Goal: Task Accomplishment & Management: Manage account settings

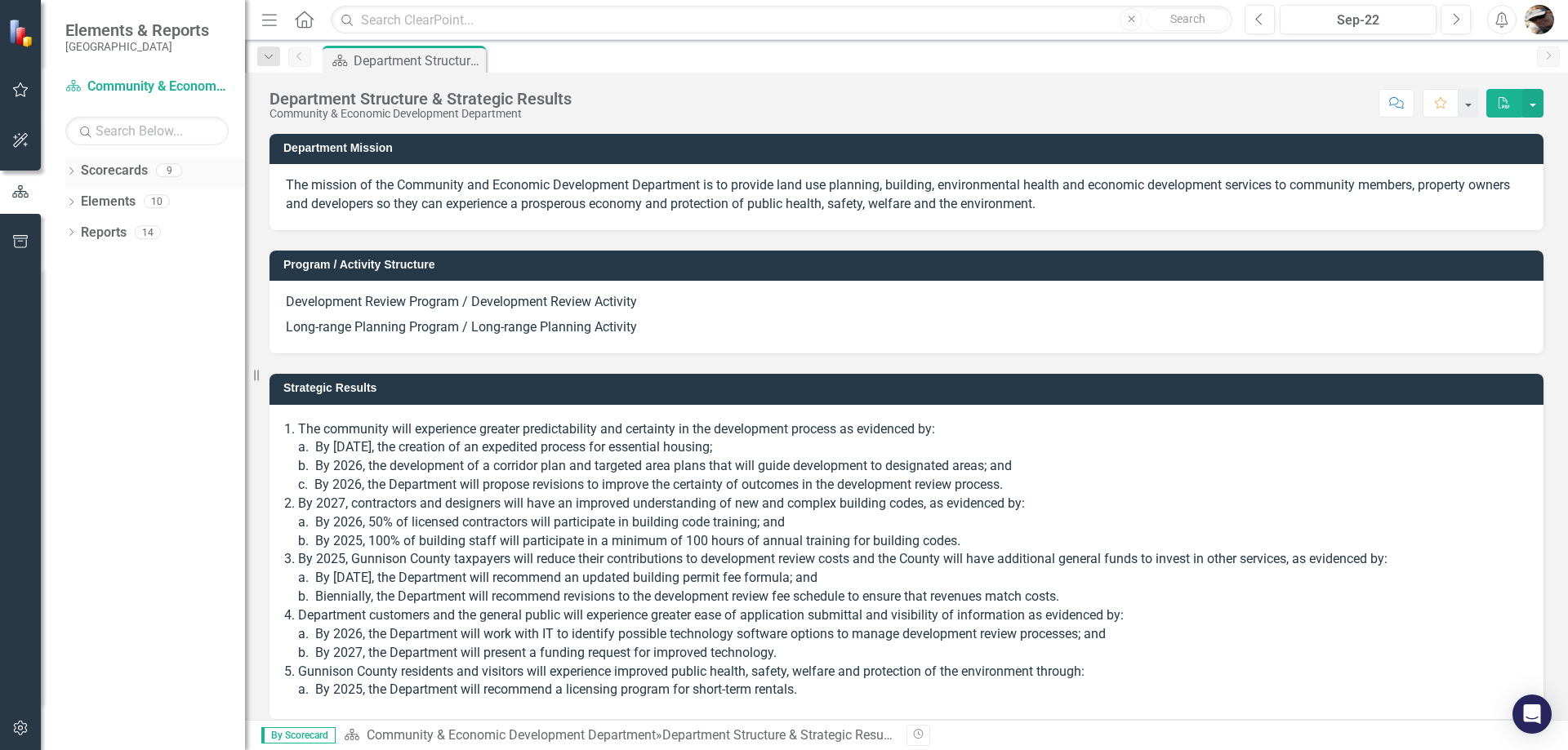
click at [70, 175] on icon "Dropdown" at bounding box center [70, 173] width 12 height 9
click at [77, 197] on icon "Dropdown" at bounding box center [79, 200] width 13 height 10
click at [97, 233] on icon "Dropdown" at bounding box center [96, 232] width 13 height 10
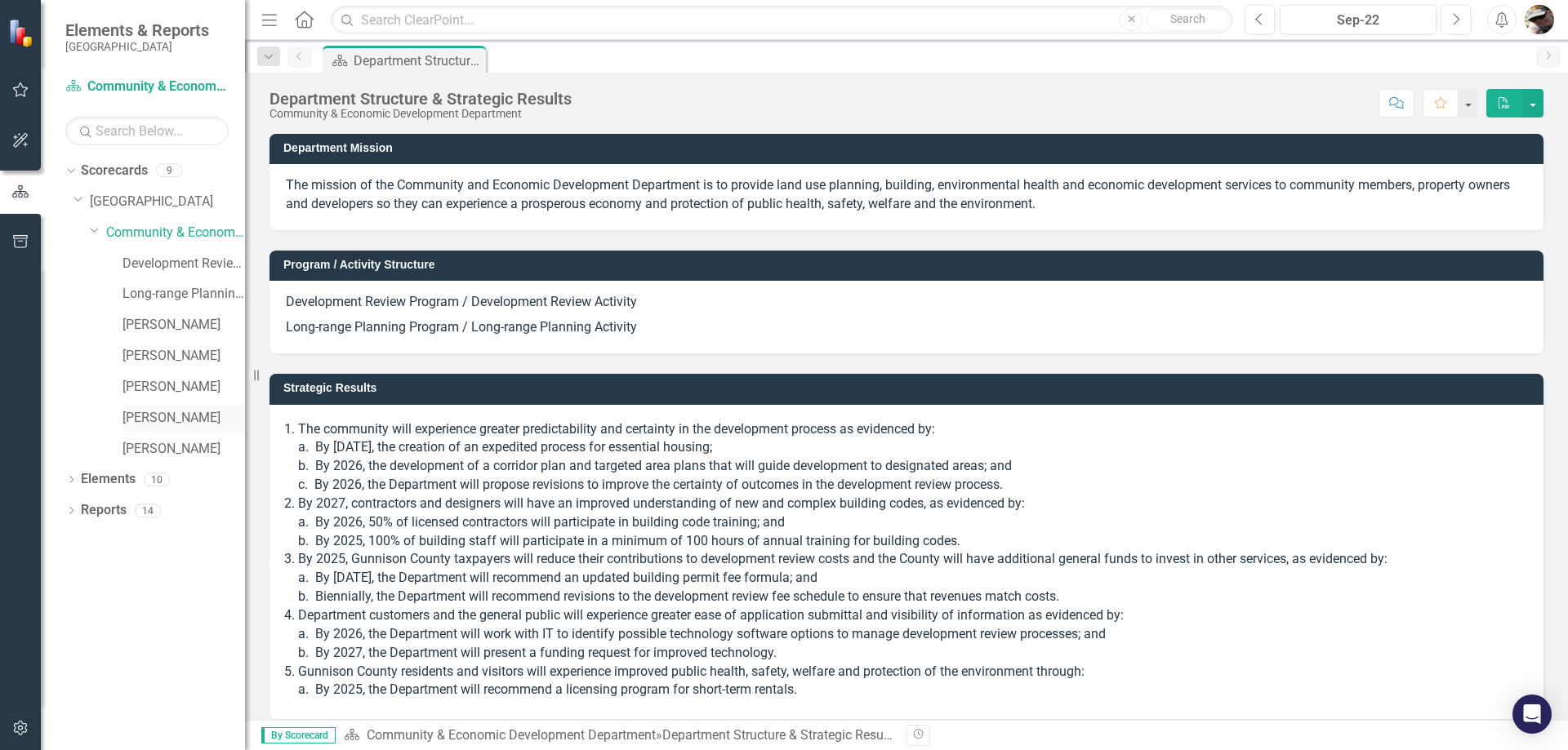
click at [161, 426] on link "[PERSON_NAME]" at bounding box center [184, 418] width 123 height 19
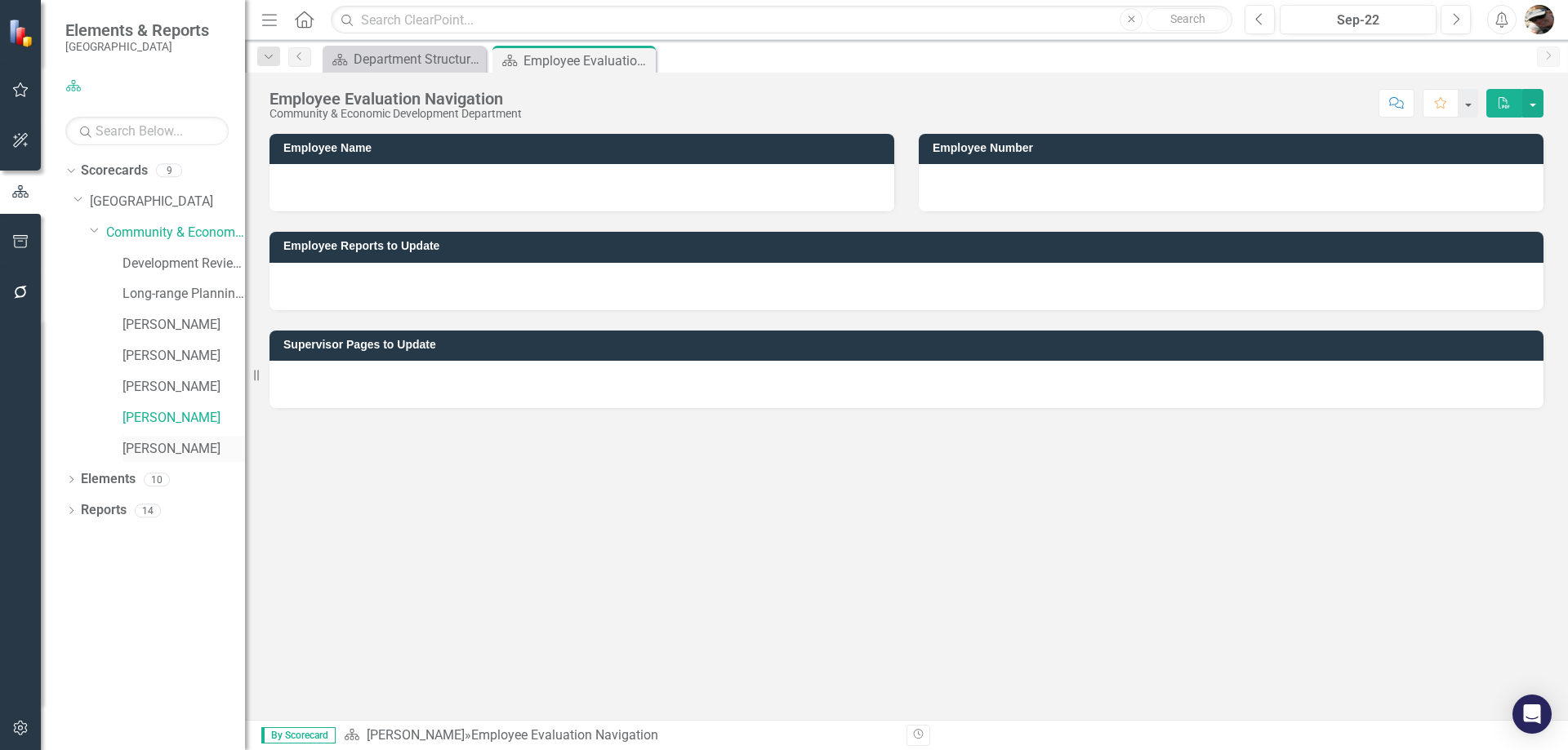
click at [155, 443] on link "[PERSON_NAME]" at bounding box center [184, 449] width 123 height 19
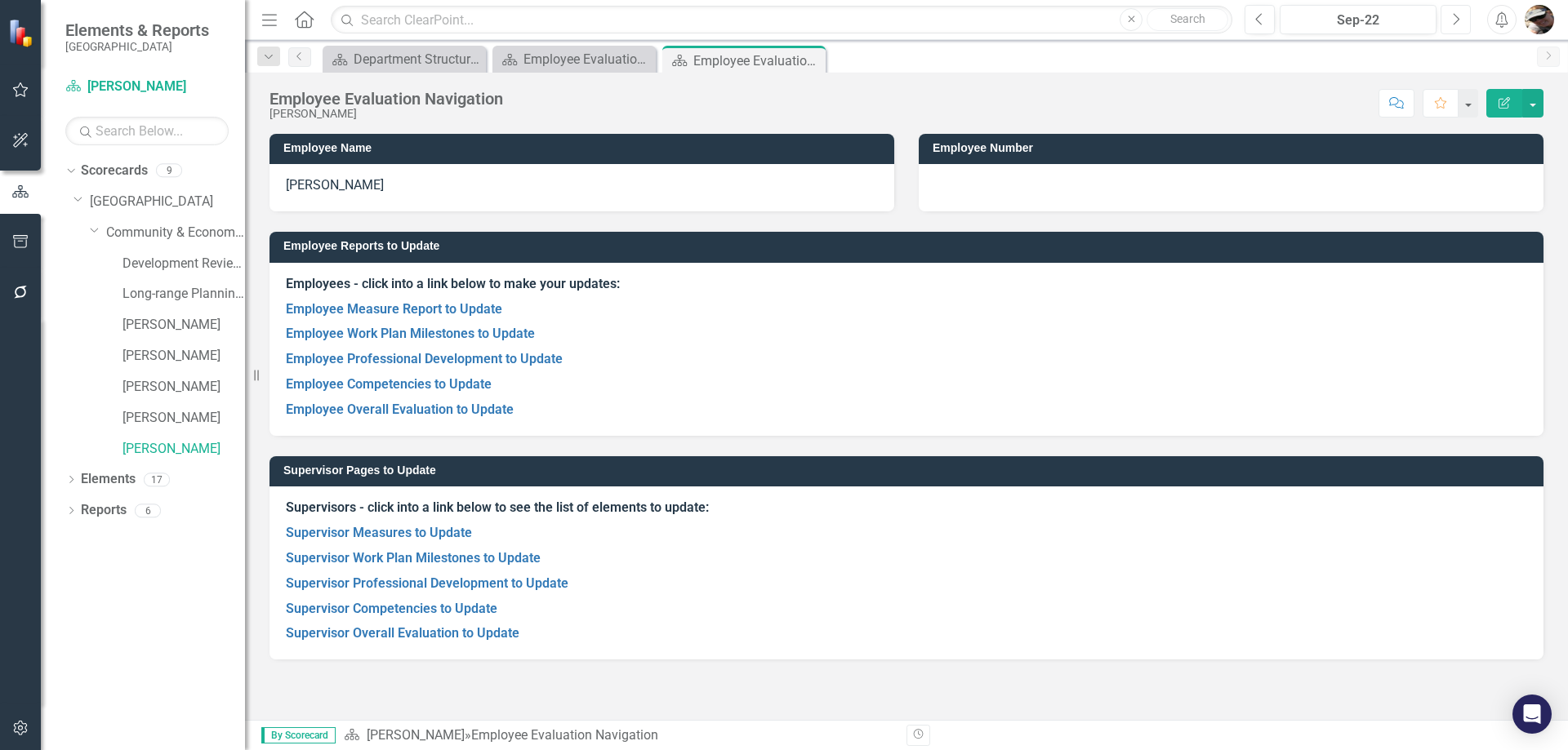
click at [1453, 19] on icon "Next" at bounding box center [1455, 20] width 9 height 14
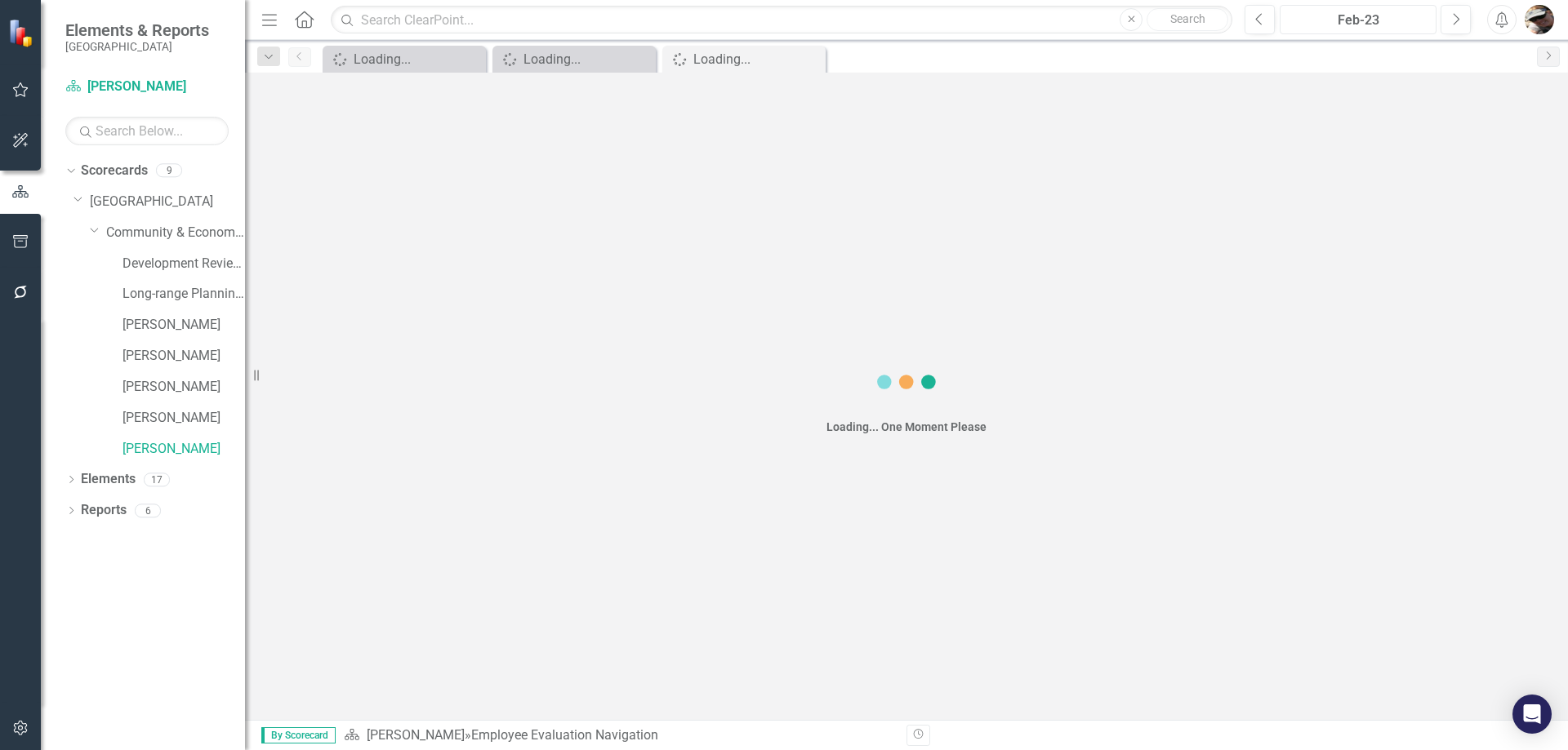
click at [1407, 22] on div "Feb-23" at bounding box center [1357, 21] width 145 height 20
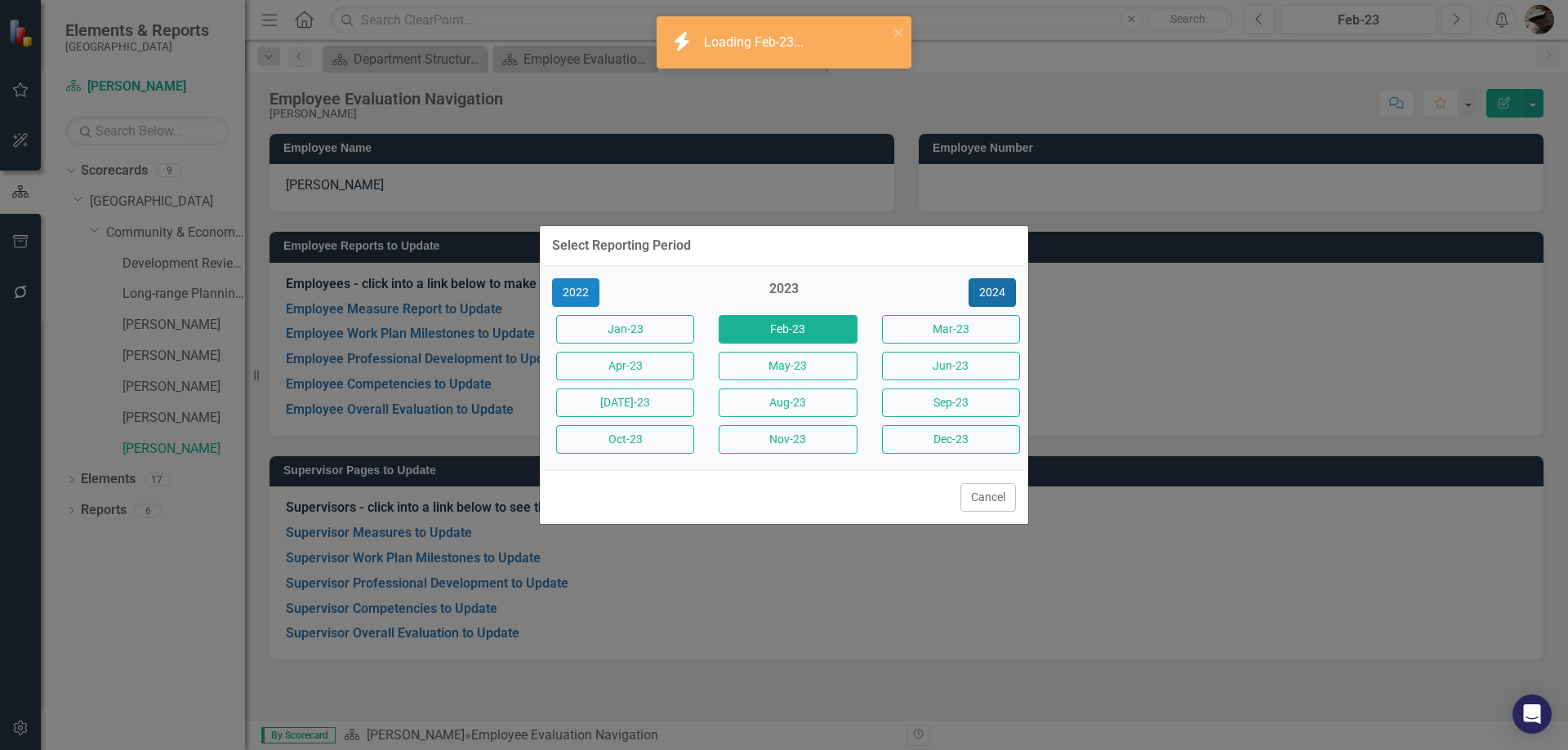
click at [988, 284] on button "2024" at bounding box center [992, 293] width 48 height 29
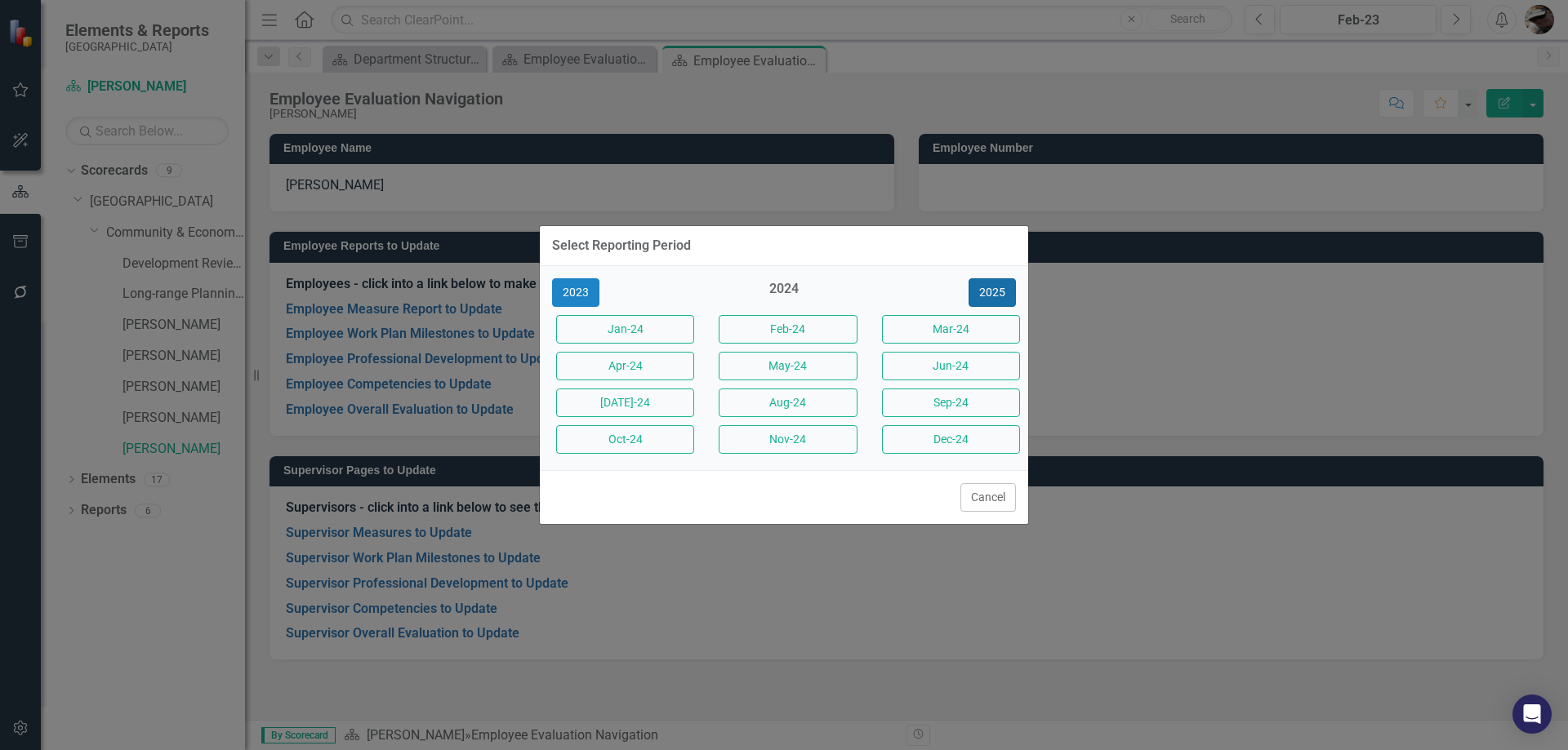
click at [998, 285] on button "2025" at bounding box center [992, 293] width 48 height 29
click at [588, 296] on button "2024" at bounding box center [575, 293] width 48 height 29
click at [635, 436] on button "Oct-24" at bounding box center [625, 440] width 138 height 29
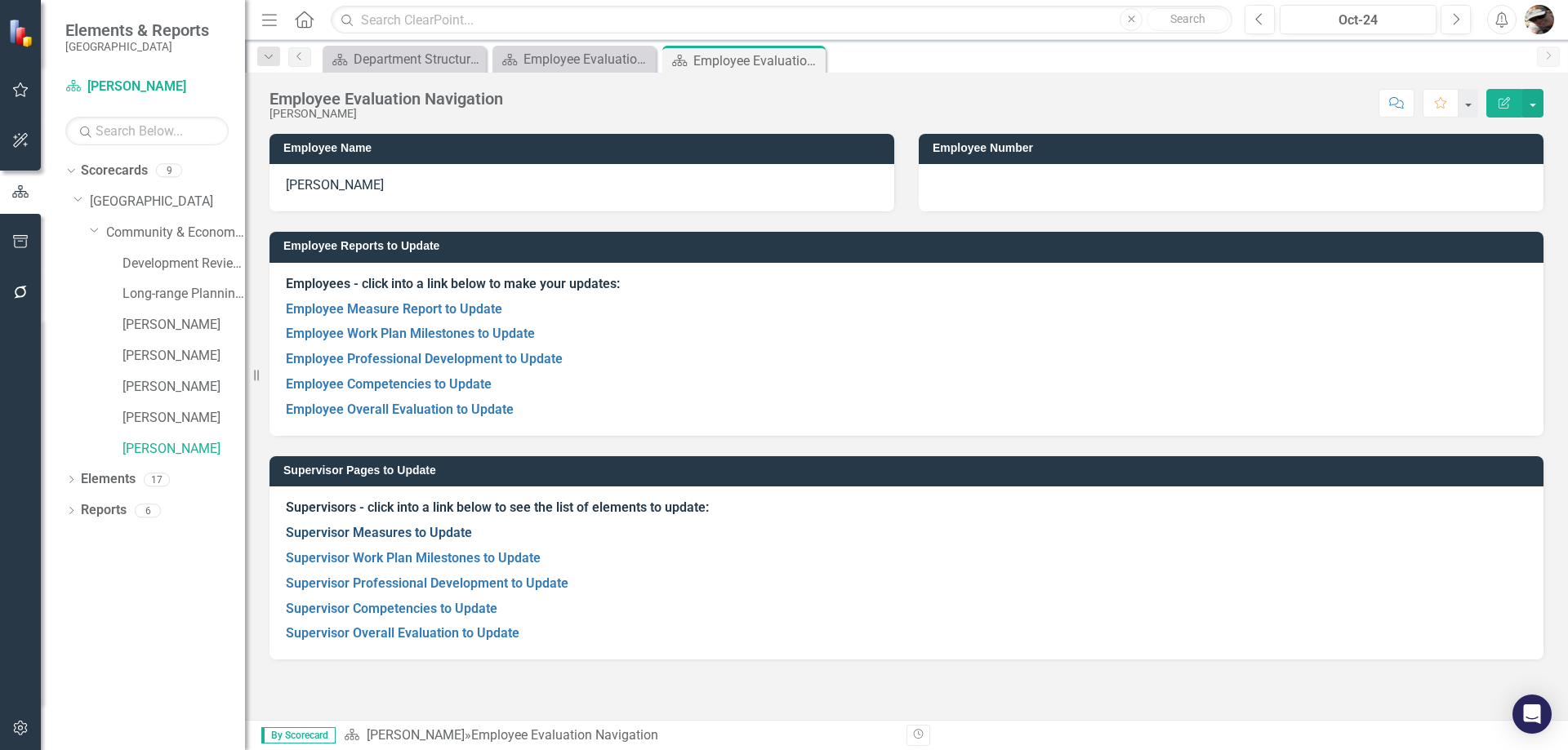
click at [414, 531] on link "Supervisor Measures to Update" at bounding box center [379, 532] width 186 height 15
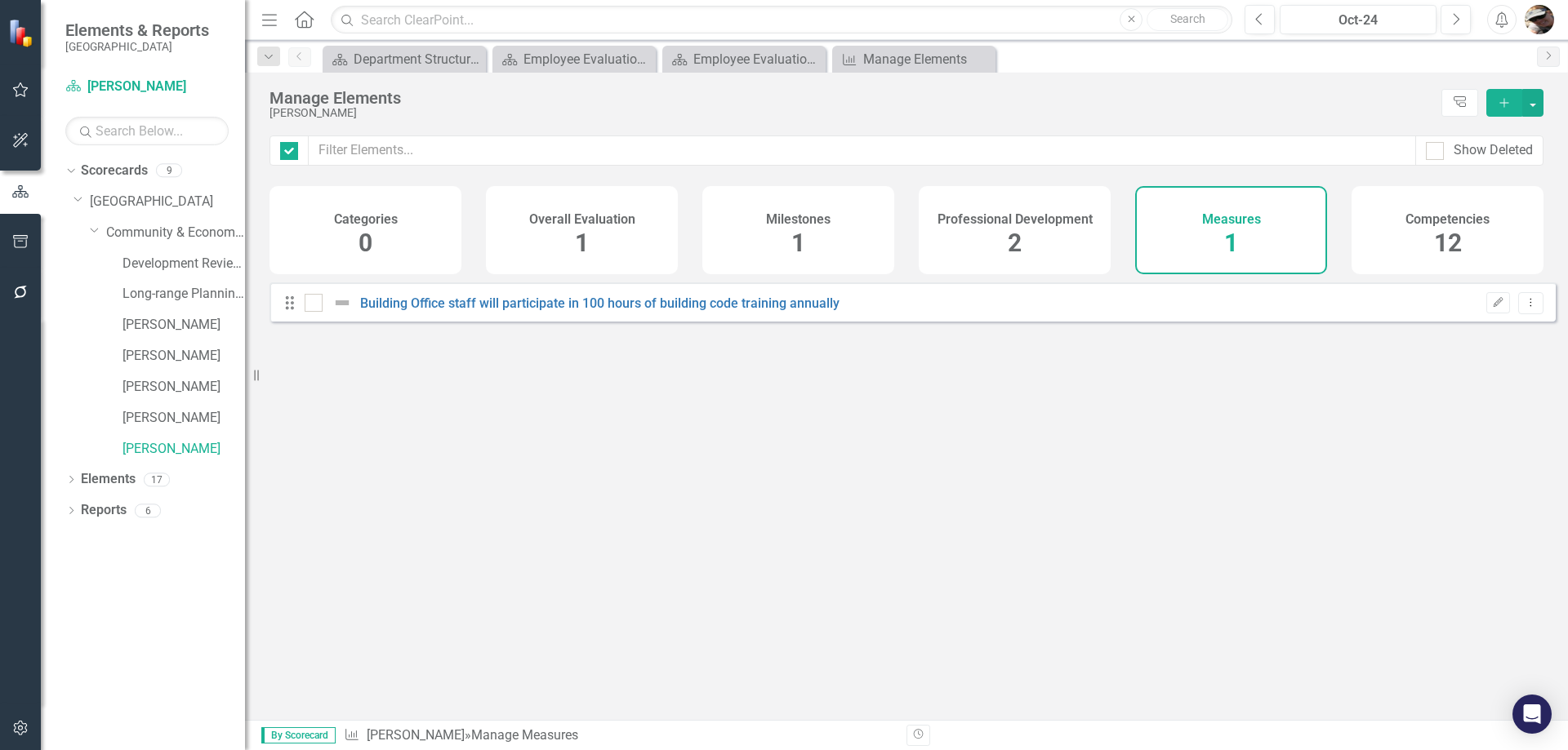
checkbox input "false"
click at [166, 450] on link "[PERSON_NAME]" at bounding box center [184, 449] width 123 height 19
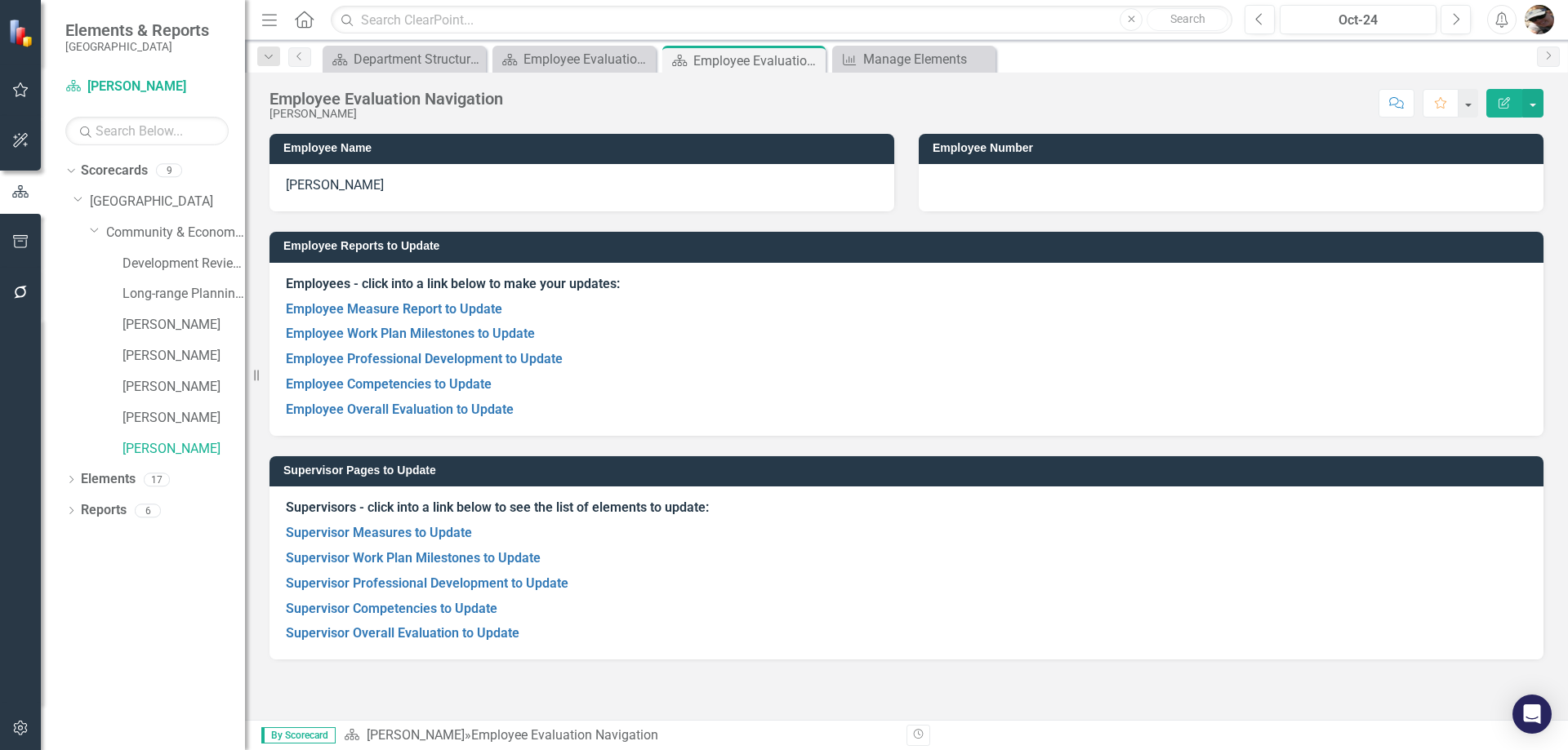
click at [1265, 107] on div "Score: N/A Oct-24 Completed Comment Favorite Edit Report" at bounding box center [1027, 103] width 1032 height 28
click at [1068, 105] on div "Score: N/A Oct-24 Completed Comment Favorite Edit Report" at bounding box center [1027, 103] width 1032 height 28
click at [1257, 82] on div "Employee Evaluation Navigation [PERSON_NAME] Score: N/A Oct-24 Completed Commen…" at bounding box center [906, 97] width 1323 height 49
click at [1299, 73] on div "Employee Evaluation Navigation [PERSON_NAME] Score: N/A Oct-24 Completed Commen…" at bounding box center [906, 97] width 1323 height 49
click at [417, 400] on p "Employee Overall Evaluation to Update" at bounding box center [906, 408] width 1241 height 22
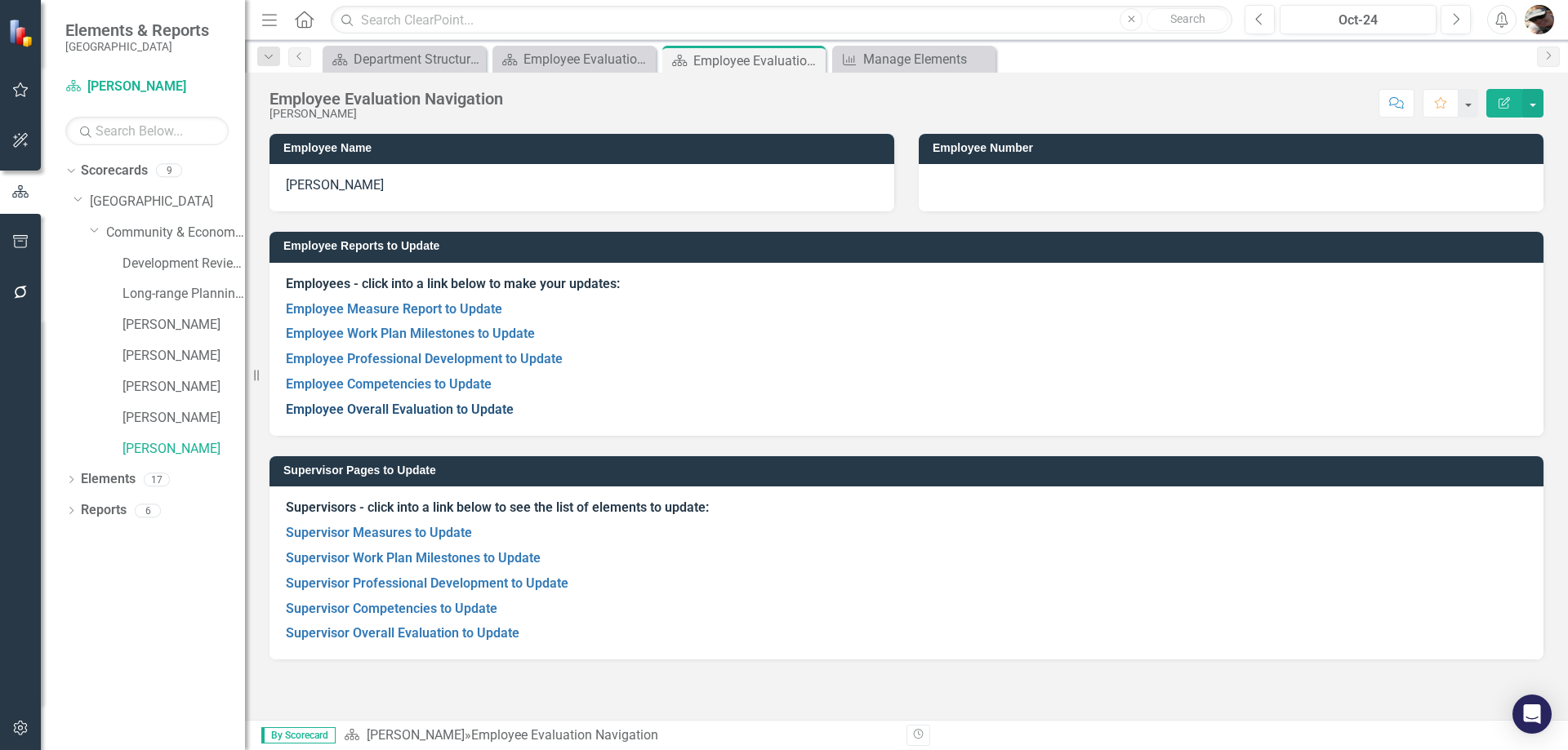
click at [414, 410] on link "Employee Overall Evaluation to Update" at bounding box center [399, 409] width 228 height 15
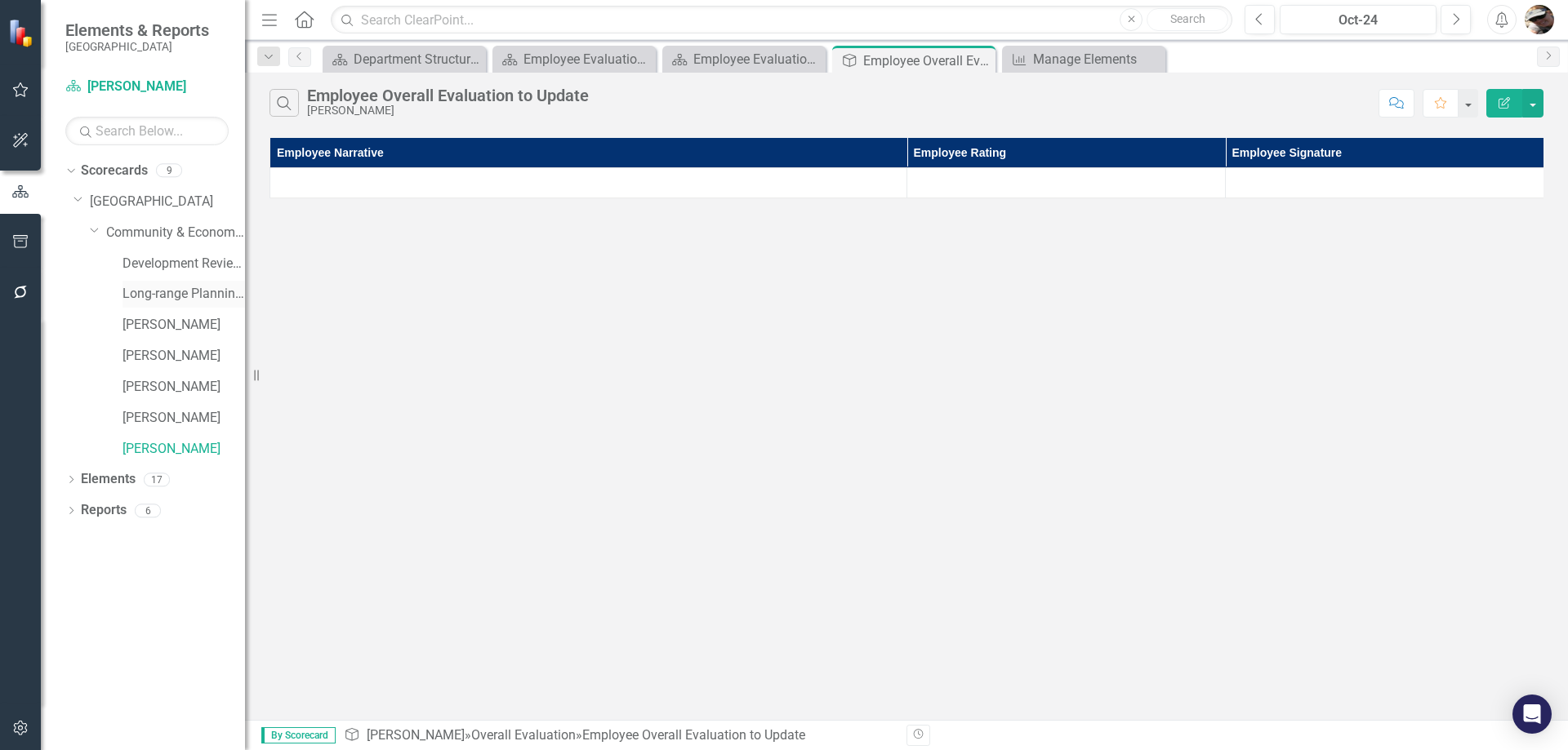
click at [159, 298] on link "Long-range Planning Program" at bounding box center [184, 294] width 123 height 19
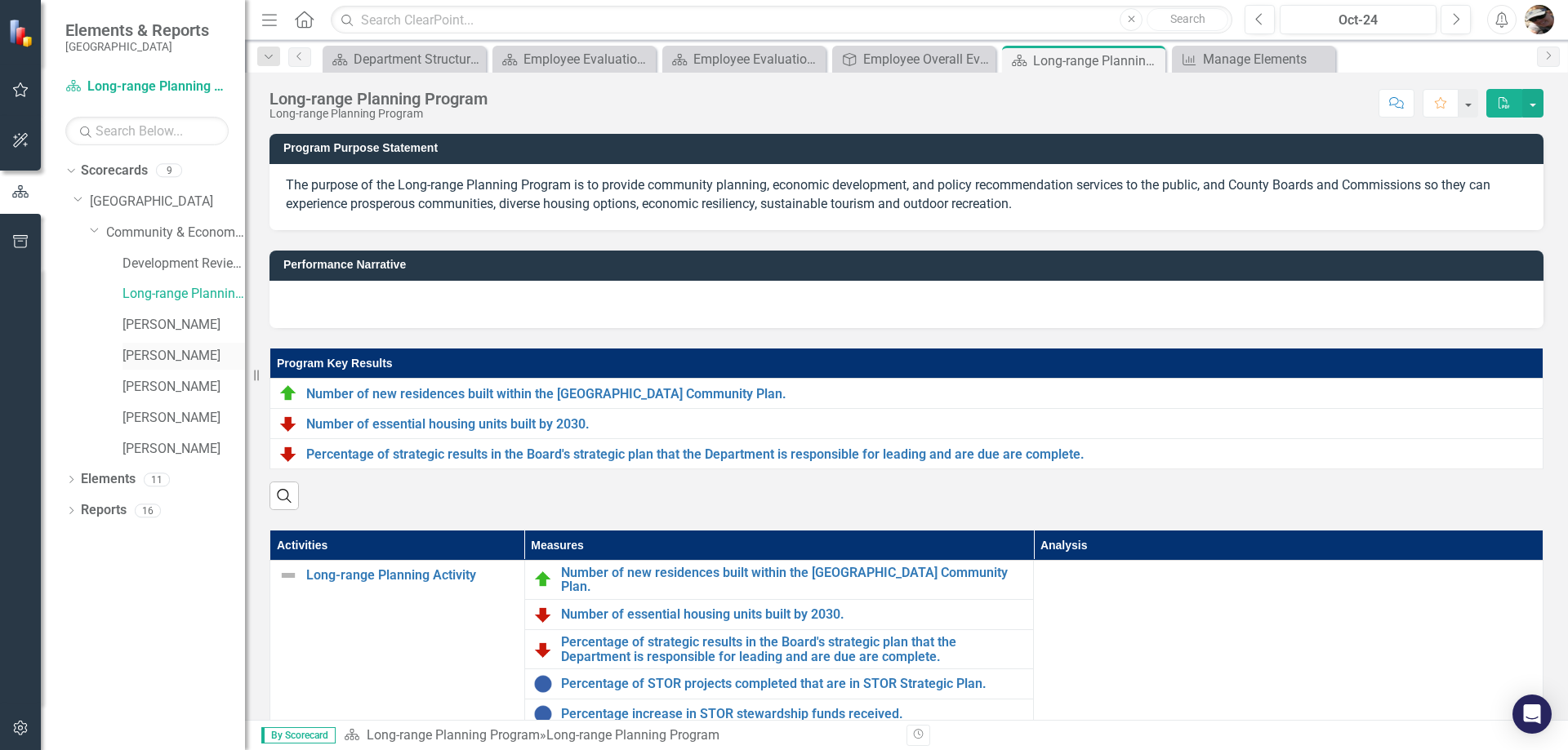
click at [172, 351] on link "[PERSON_NAME]" at bounding box center [184, 356] width 123 height 19
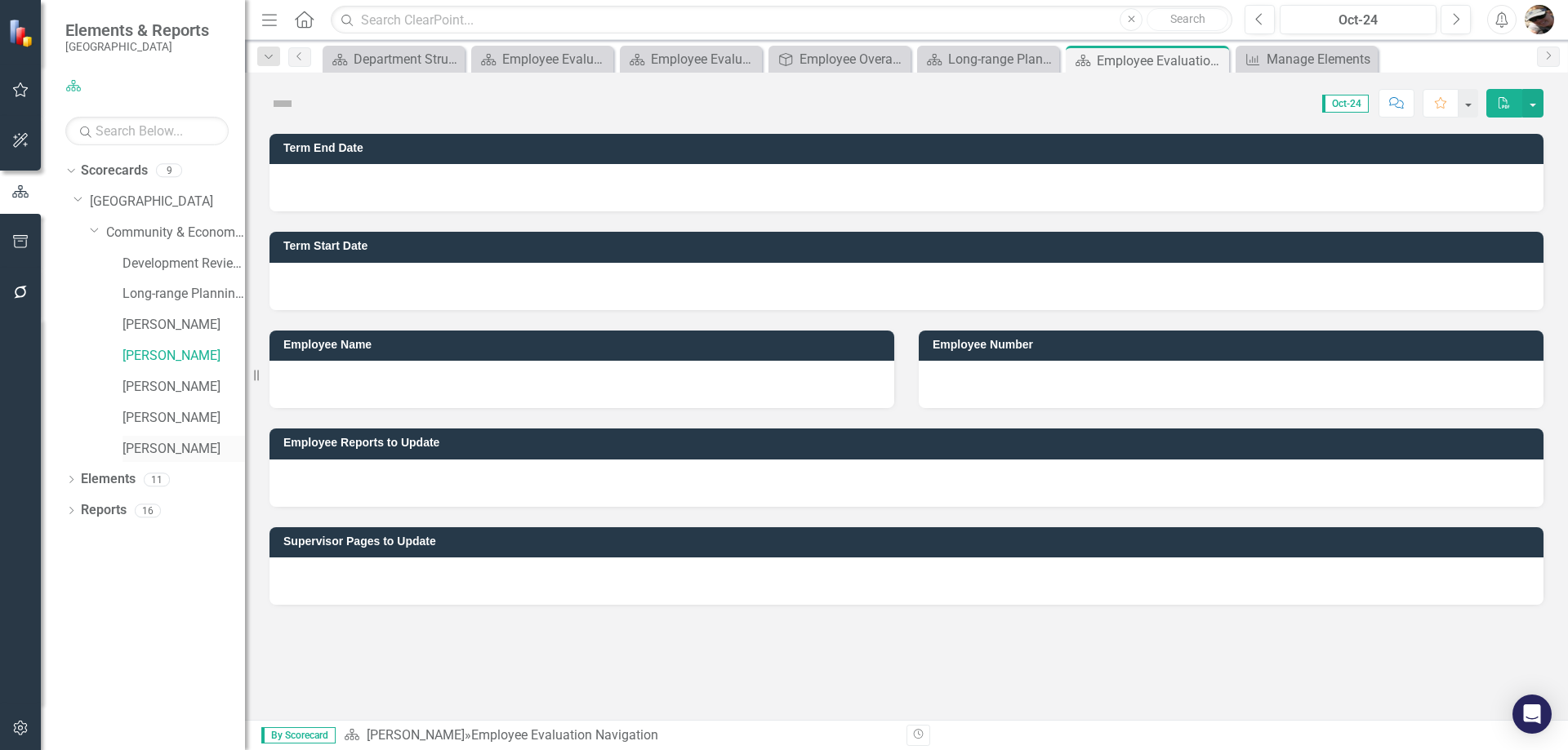
click at [160, 442] on link "[PERSON_NAME]" at bounding box center [184, 449] width 123 height 19
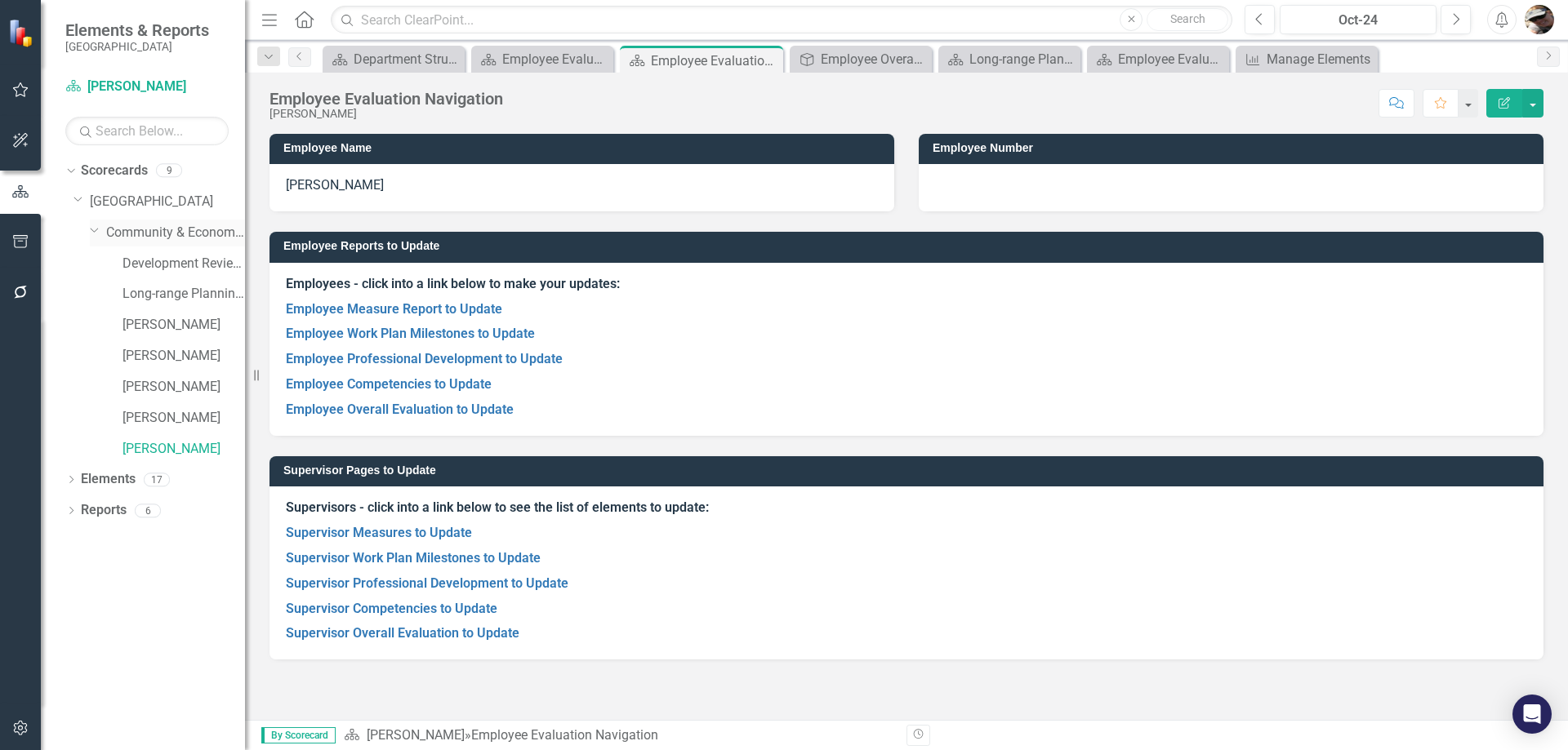
drag, startPoint x: 151, startPoint y: 224, endPoint x: 151, endPoint y: 233, distance: 9.0
click at [151, 225] on link "Community & Economic Development Department" at bounding box center [176, 233] width 139 height 19
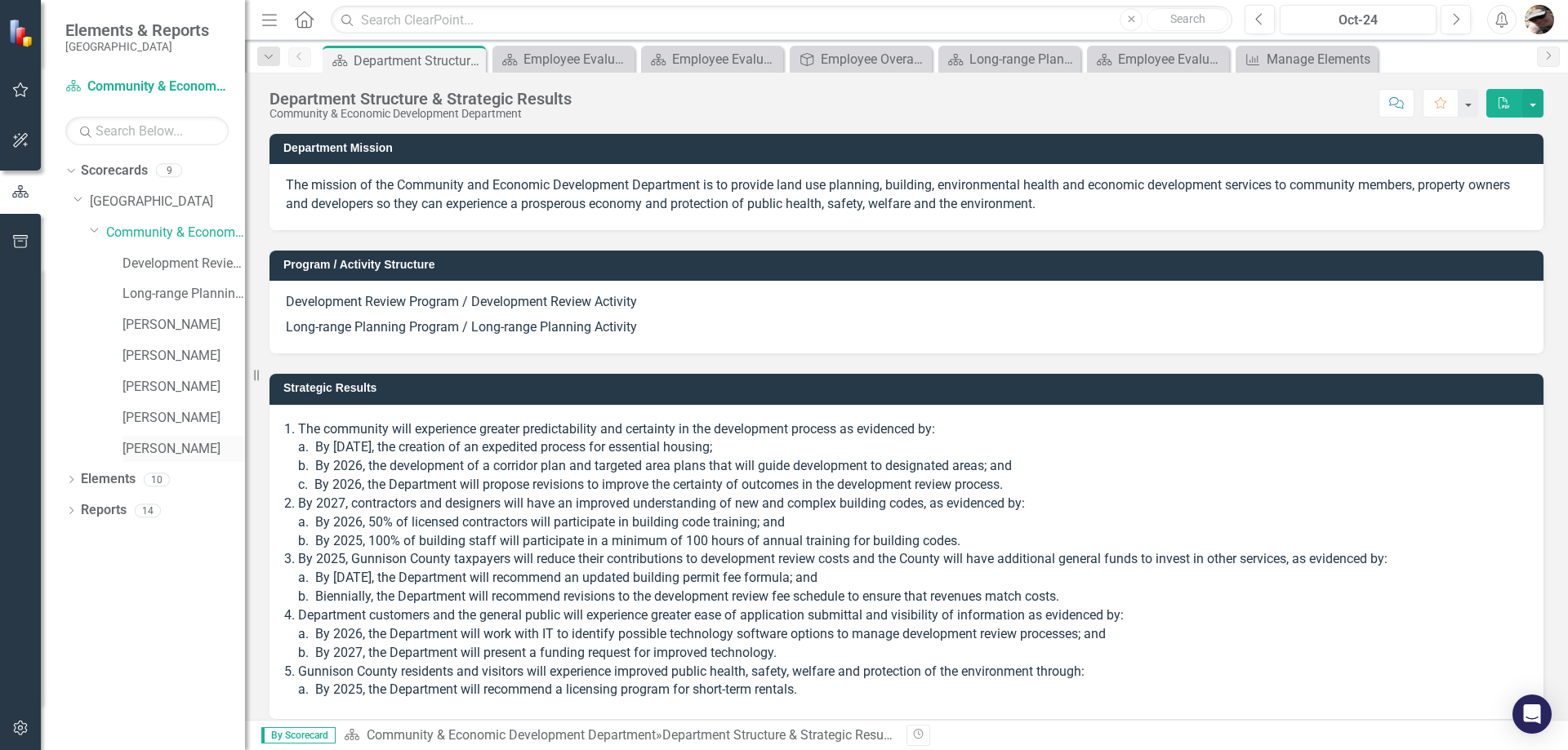
click at [151, 438] on div "[PERSON_NAME]" at bounding box center [184, 450] width 123 height 27
click at [1320, 99] on div "Score: N/A Oct-24 Completed Comment Favorite PDF" at bounding box center [1061, 103] width 963 height 28
click at [149, 452] on link "[PERSON_NAME]" at bounding box center [184, 449] width 123 height 19
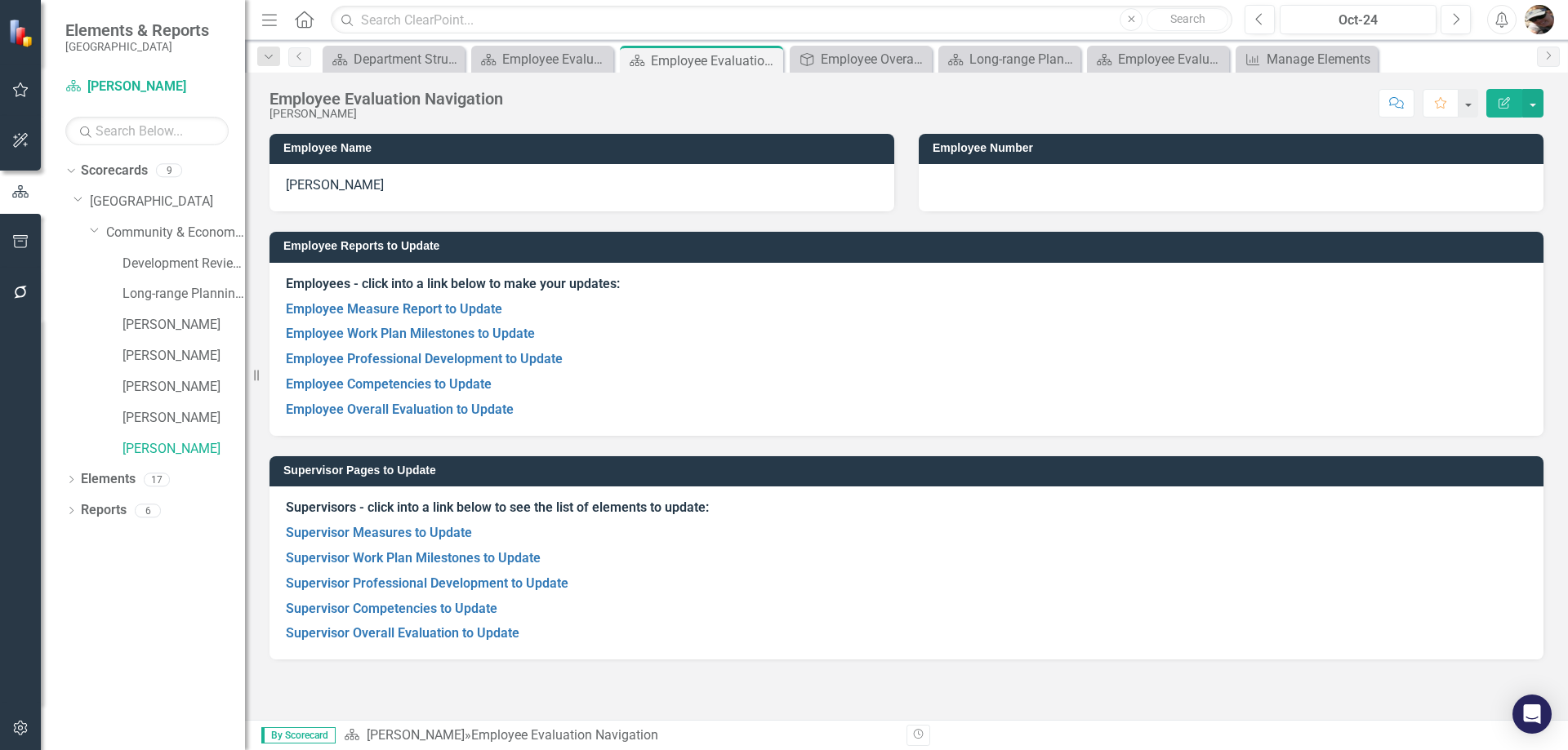
click at [1255, 116] on div "Score: N/A Oct-24 Completed Comment Favorite Edit Report" at bounding box center [1027, 103] width 1032 height 28
click at [1459, 23] on icon "Next" at bounding box center [1455, 20] width 9 height 14
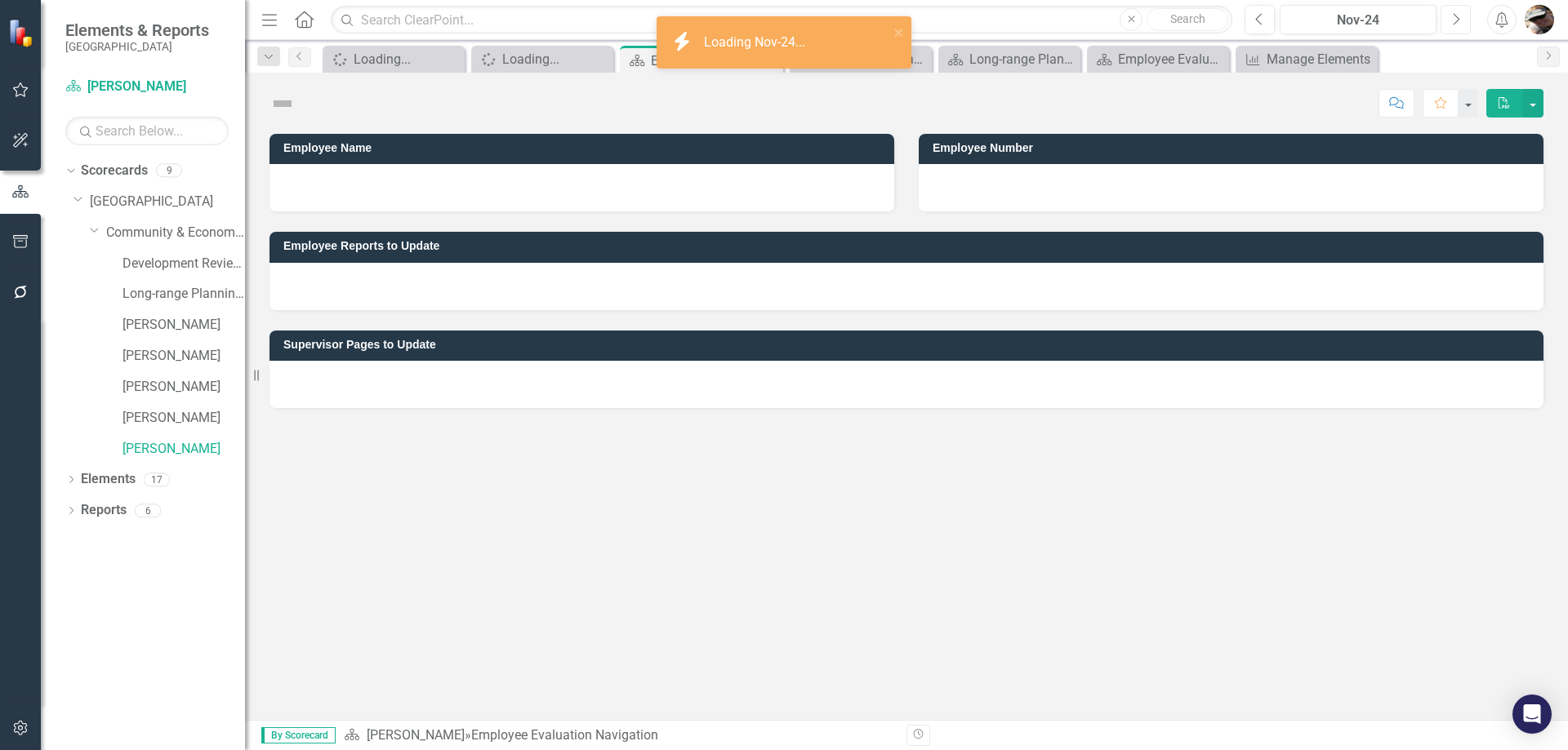
click at [1459, 23] on icon "Next" at bounding box center [1455, 20] width 9 height 14
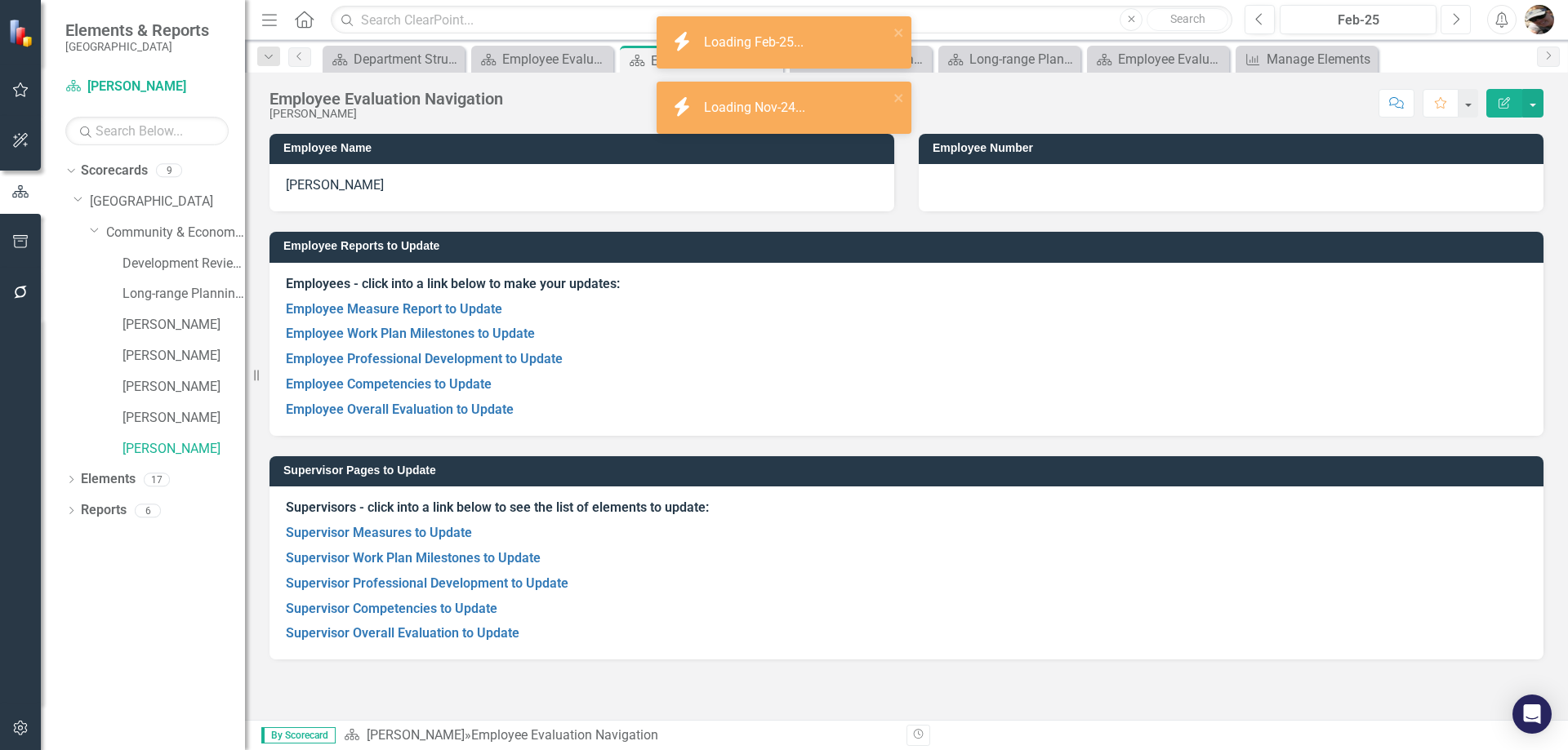
click at [1451, 18] on icon "Next" at bounding box center [1455, 20] width 9 height 14
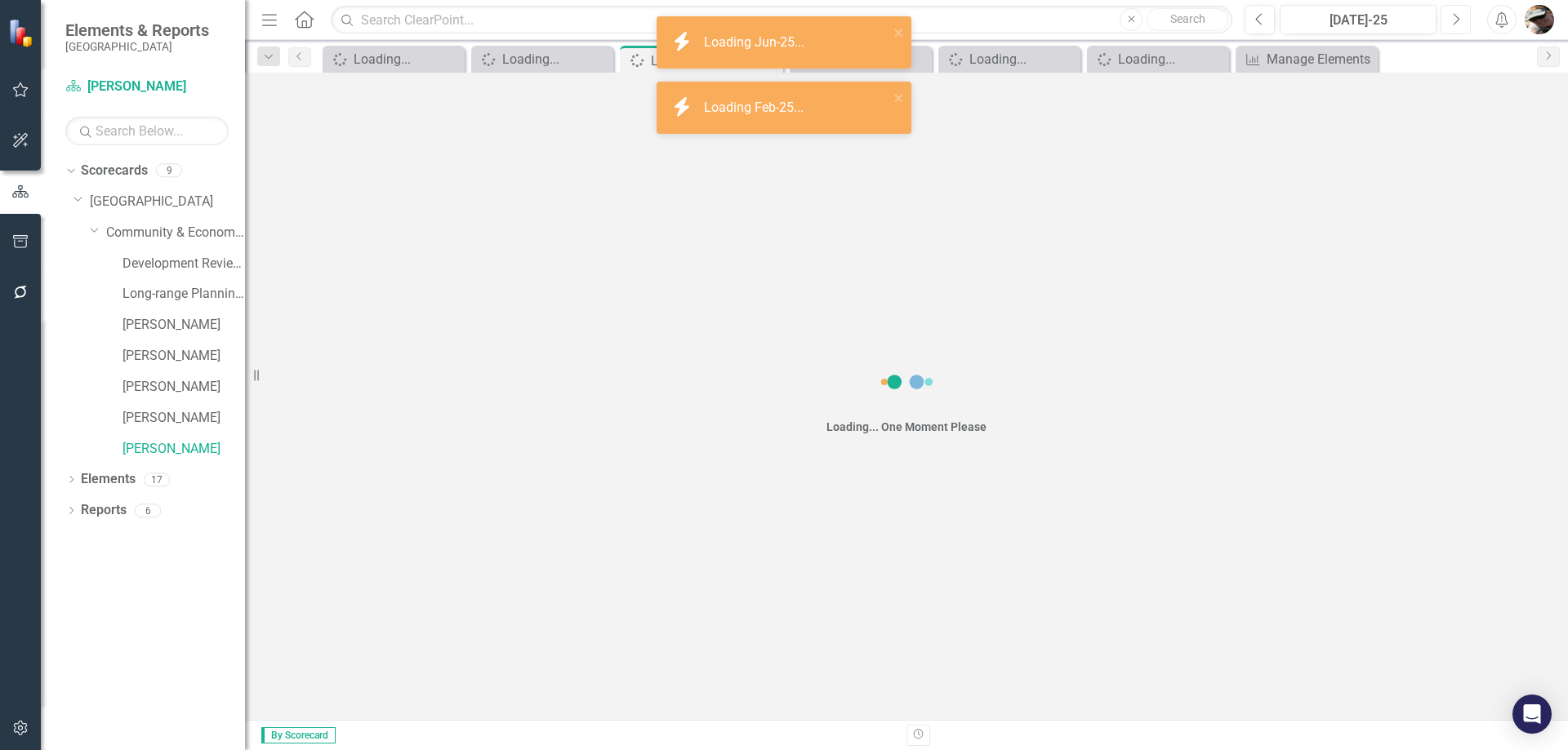
click at [1451, 18] on icon "Next" at bounding box center [1455, 20] width 9 height 14
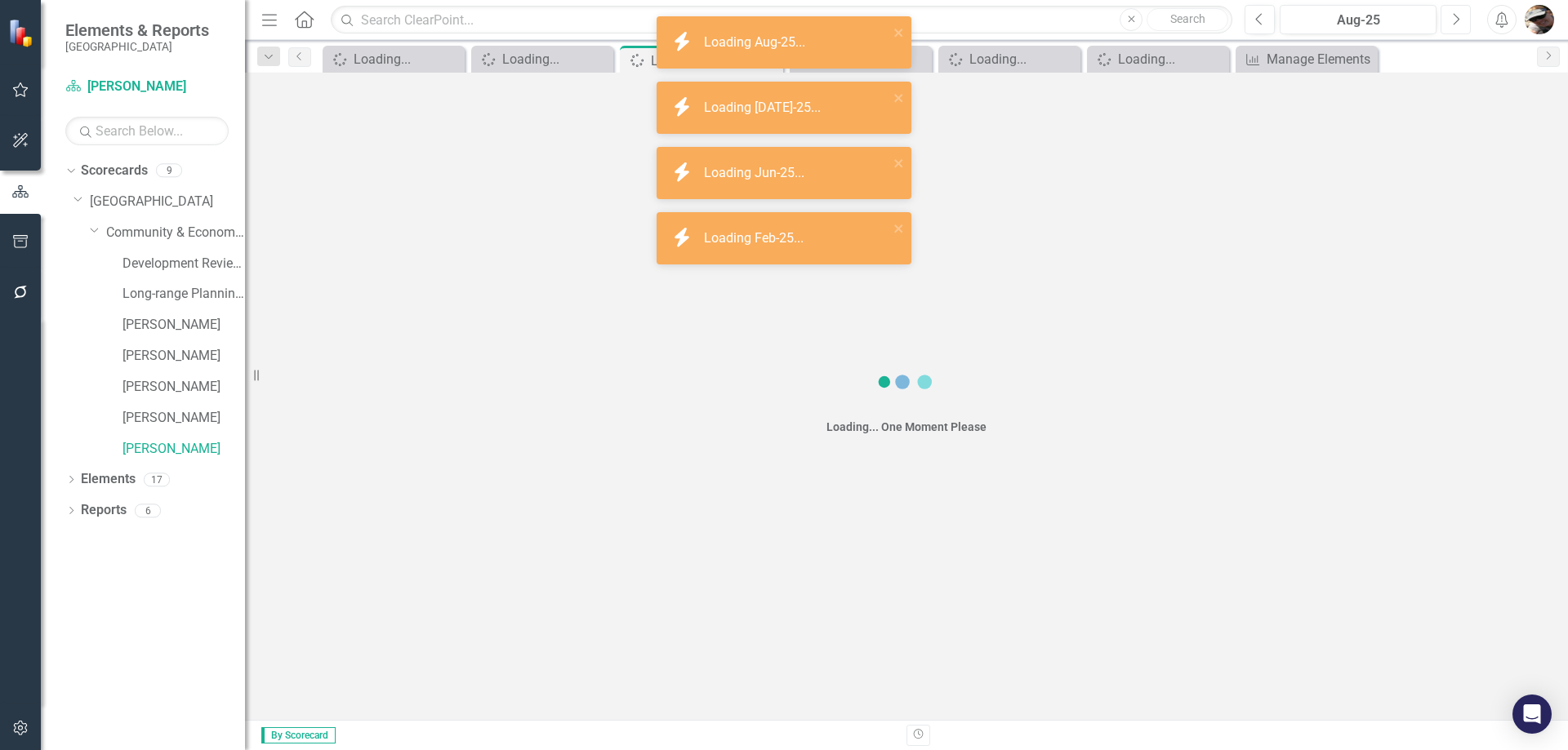
click at [1451, 18] on icon "Next" at bounding box center [1455, 20] width 9 height 14
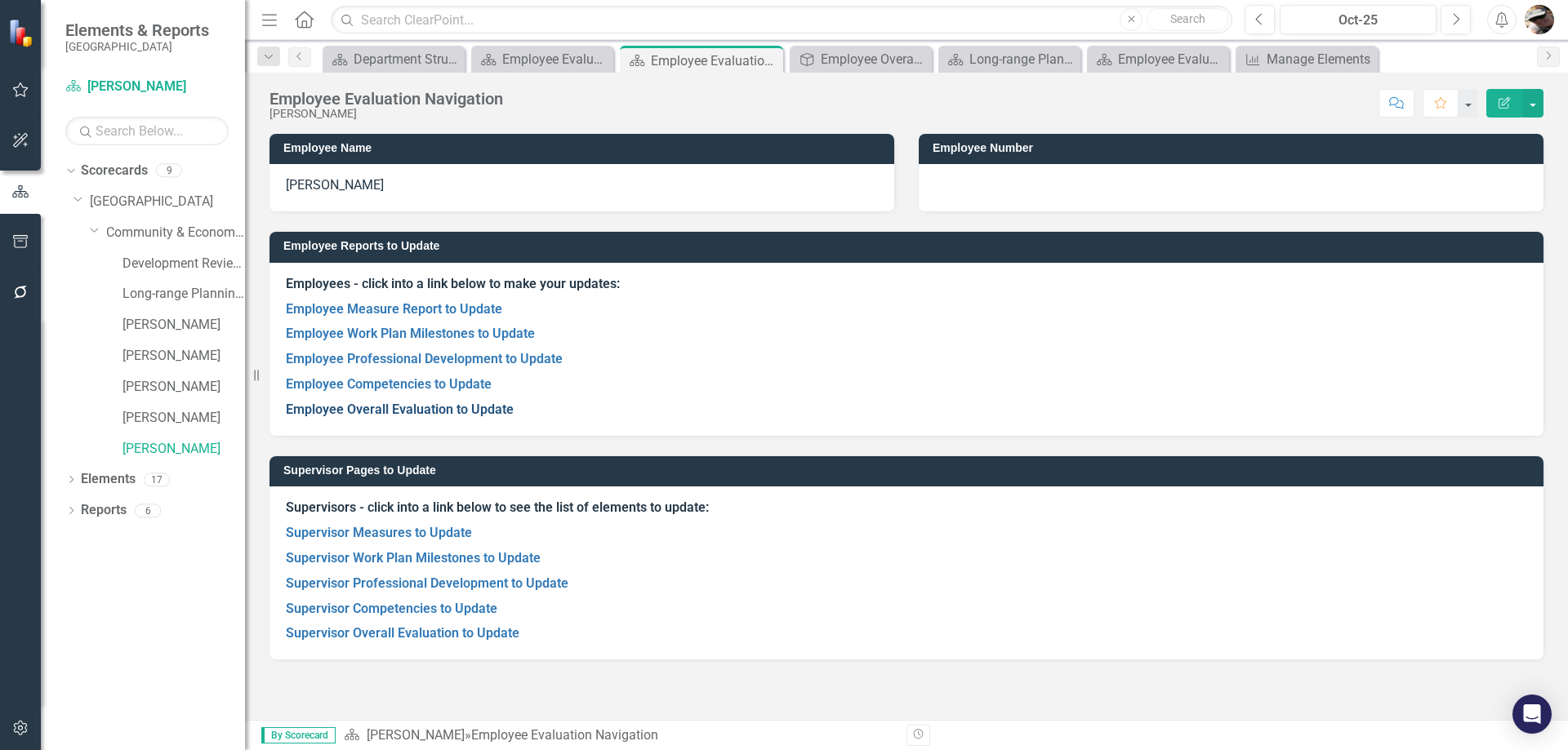
click at [394, 412] on link "Employee Overall Evaluation to Update" at bounding box center [399, 409] width 228 height 15
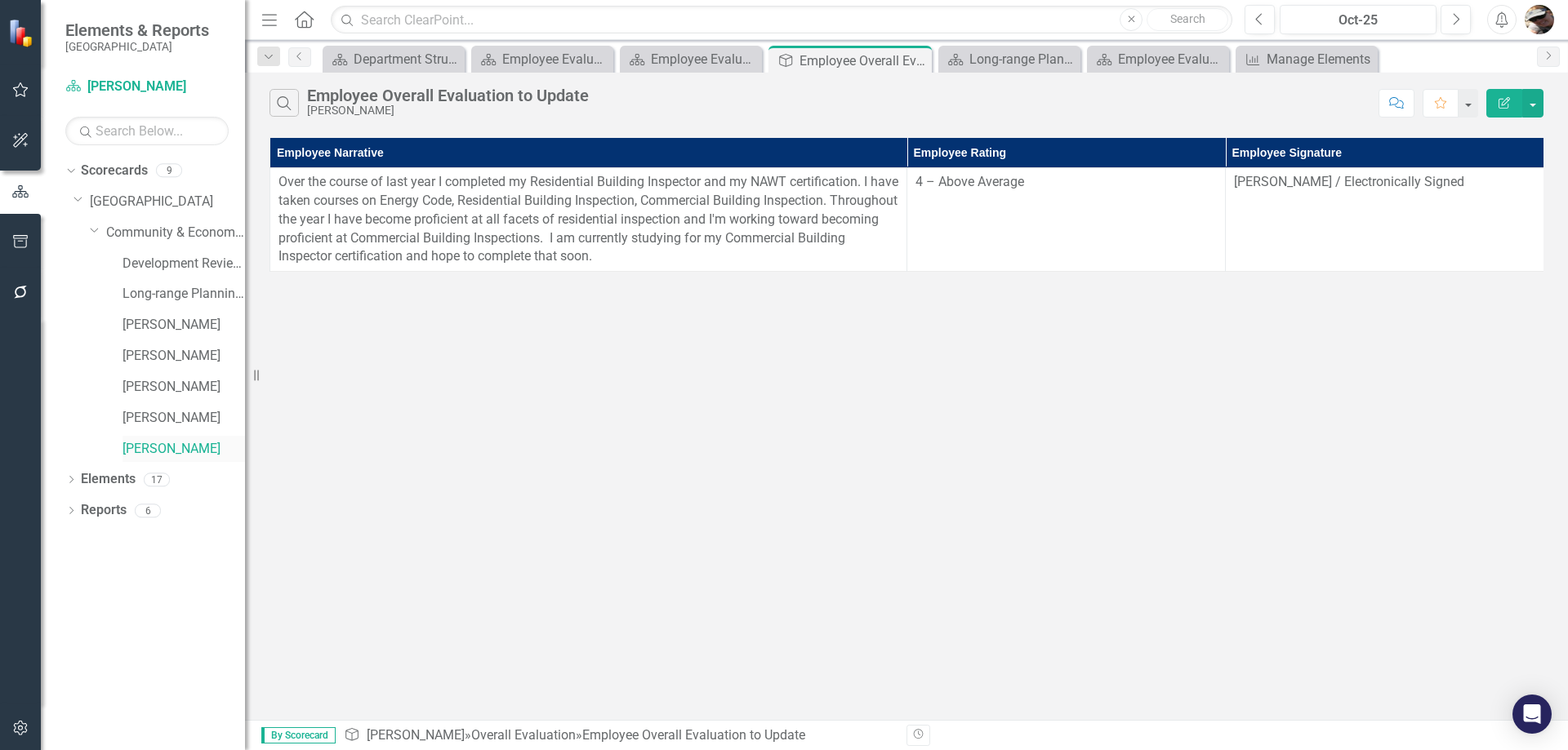
click at [149, 444] on link "[PERSON_NAME]" at bounding box center [184, 449] width 123 height 19
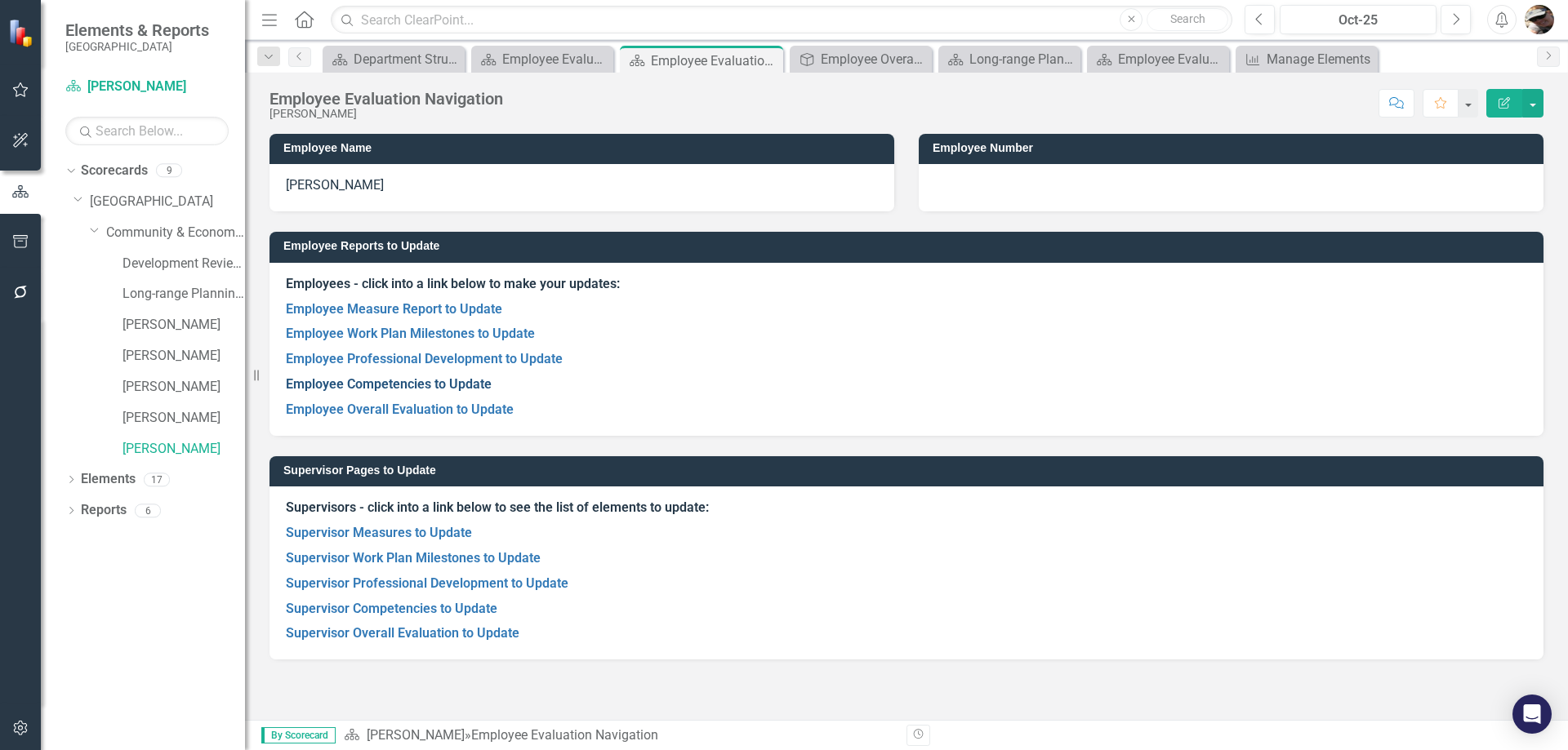
click at [402, 376] on link "Employee Competencies to Update" at bounding box center [389, 383] width 206 height 15
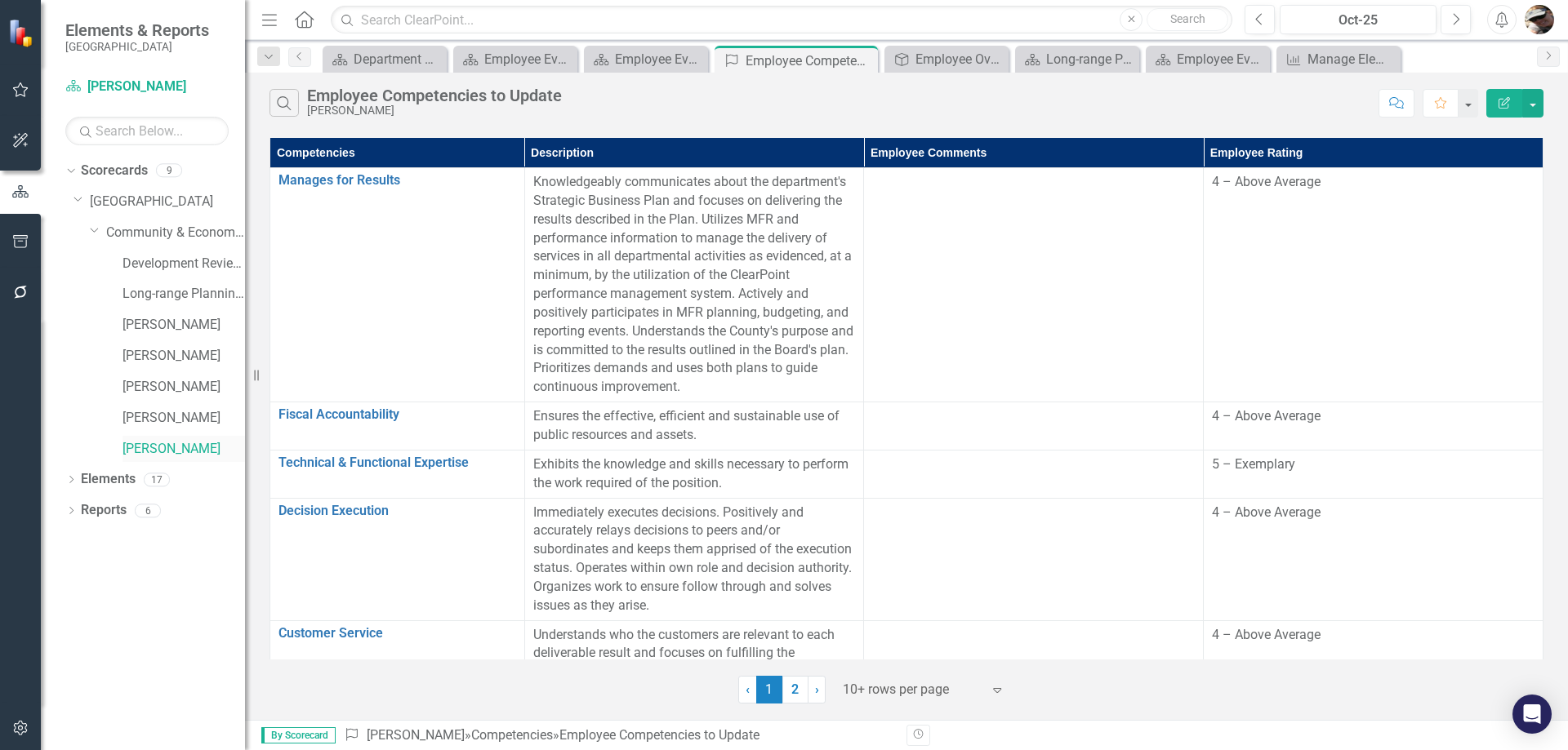
click at [162, 457] on link "[PERSON_NAME]" at bounding box center [184, 449] width 123 height 19
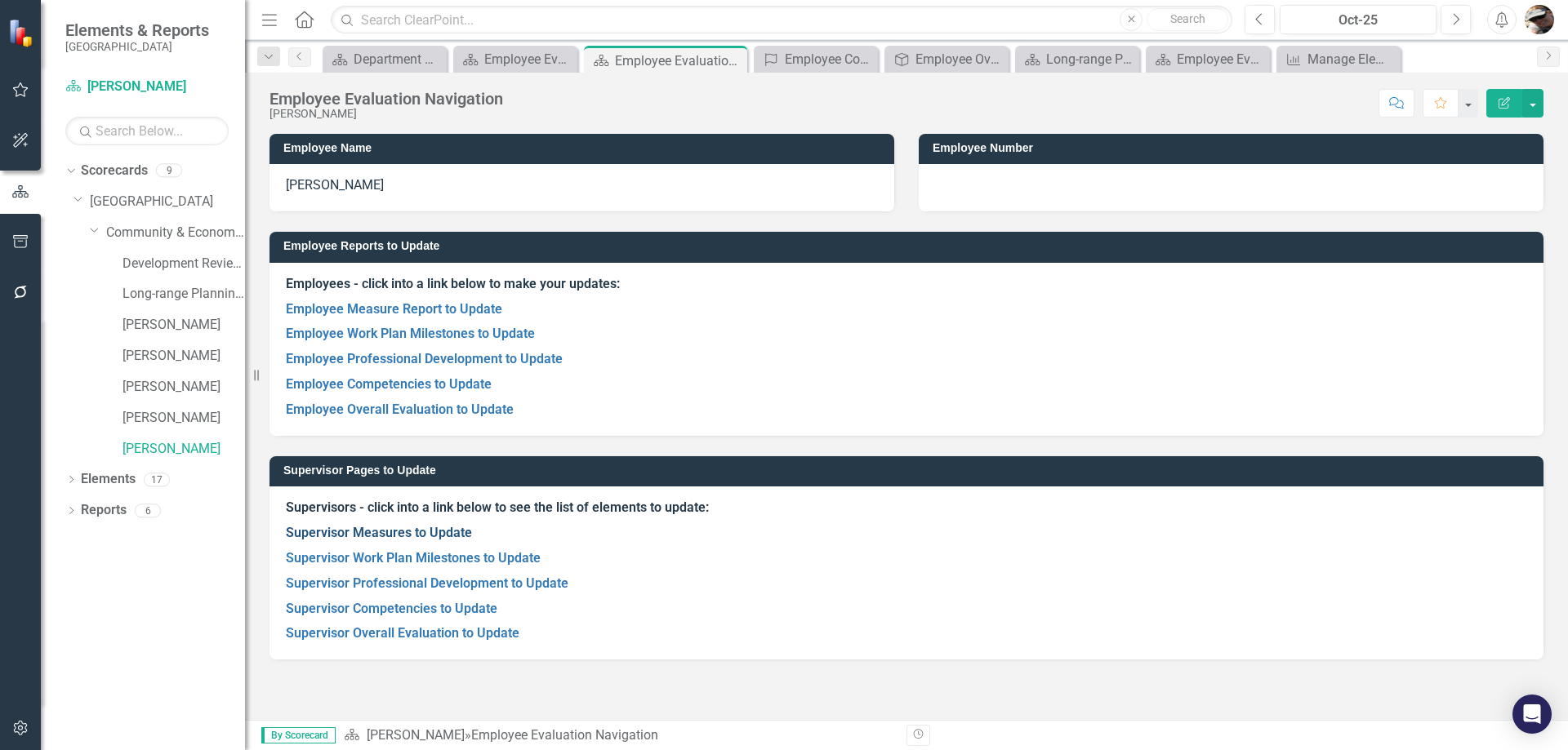
click at [381, 538] on link "Supervisor Measures to Update" at bounding box center [379, 532] width 186 height 15
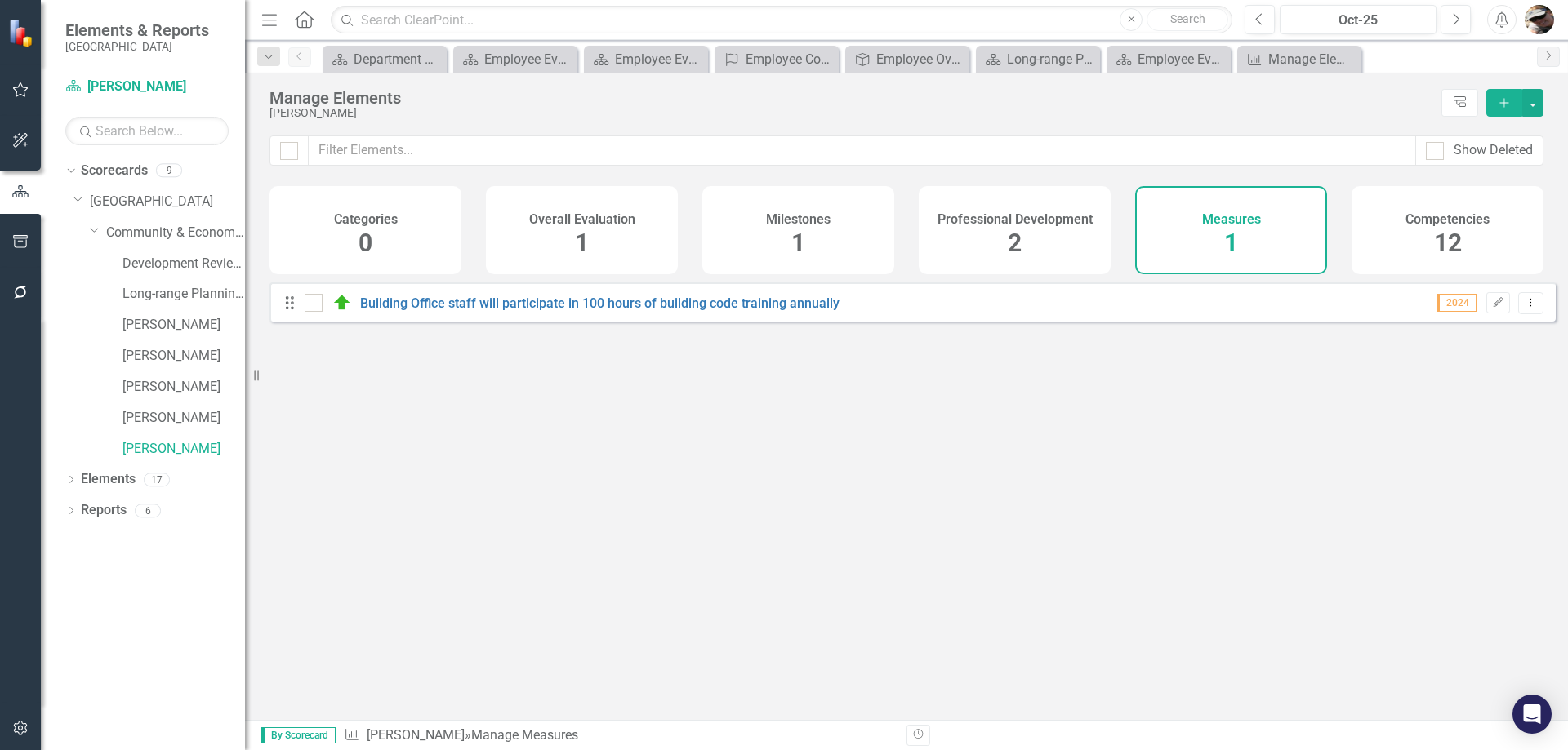
click at [1231, 242] on span "1" at bounding box center [1230, 243] width 14 height 29
click at [155, 420] on link "[PERSON_NAME]" at bounding box center [184, 418] width 123 height 19
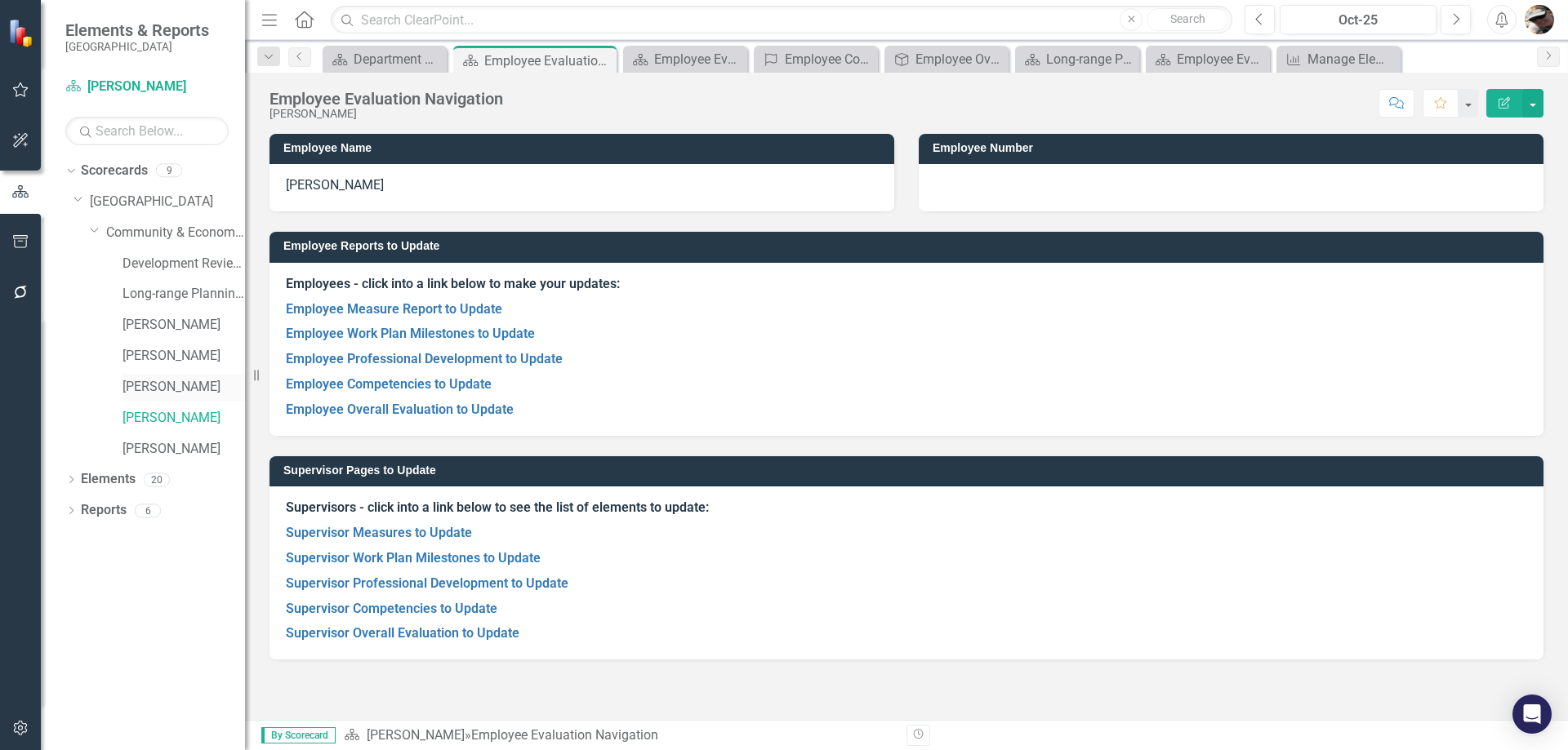
click at [160, 389] on link "[PERSON_NAME]" at bounding box center [184, 387] width 123 height 19
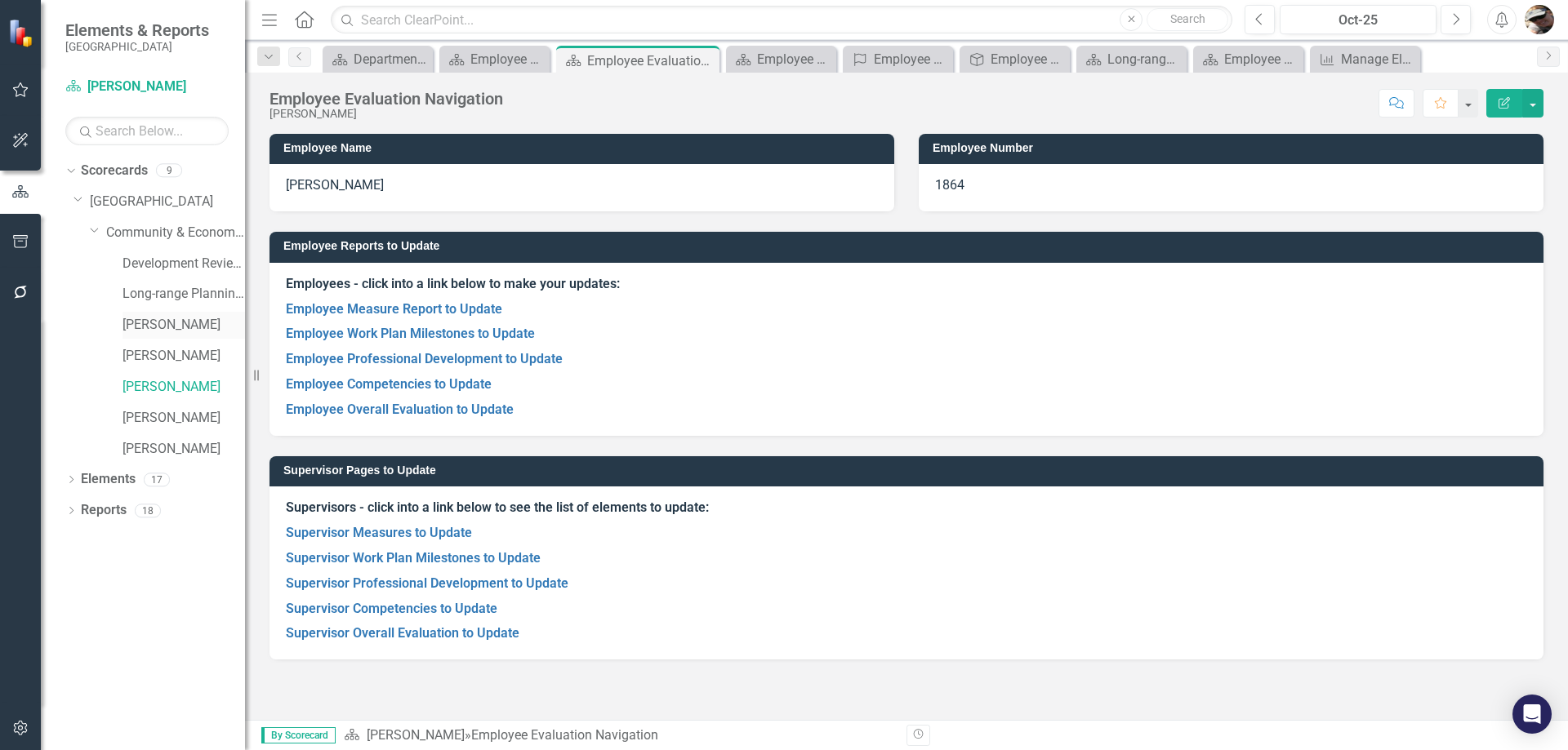
click at [160, 332] on link "[PERSON_NAME]" at bounding box center [184, 325] width 123 height 19
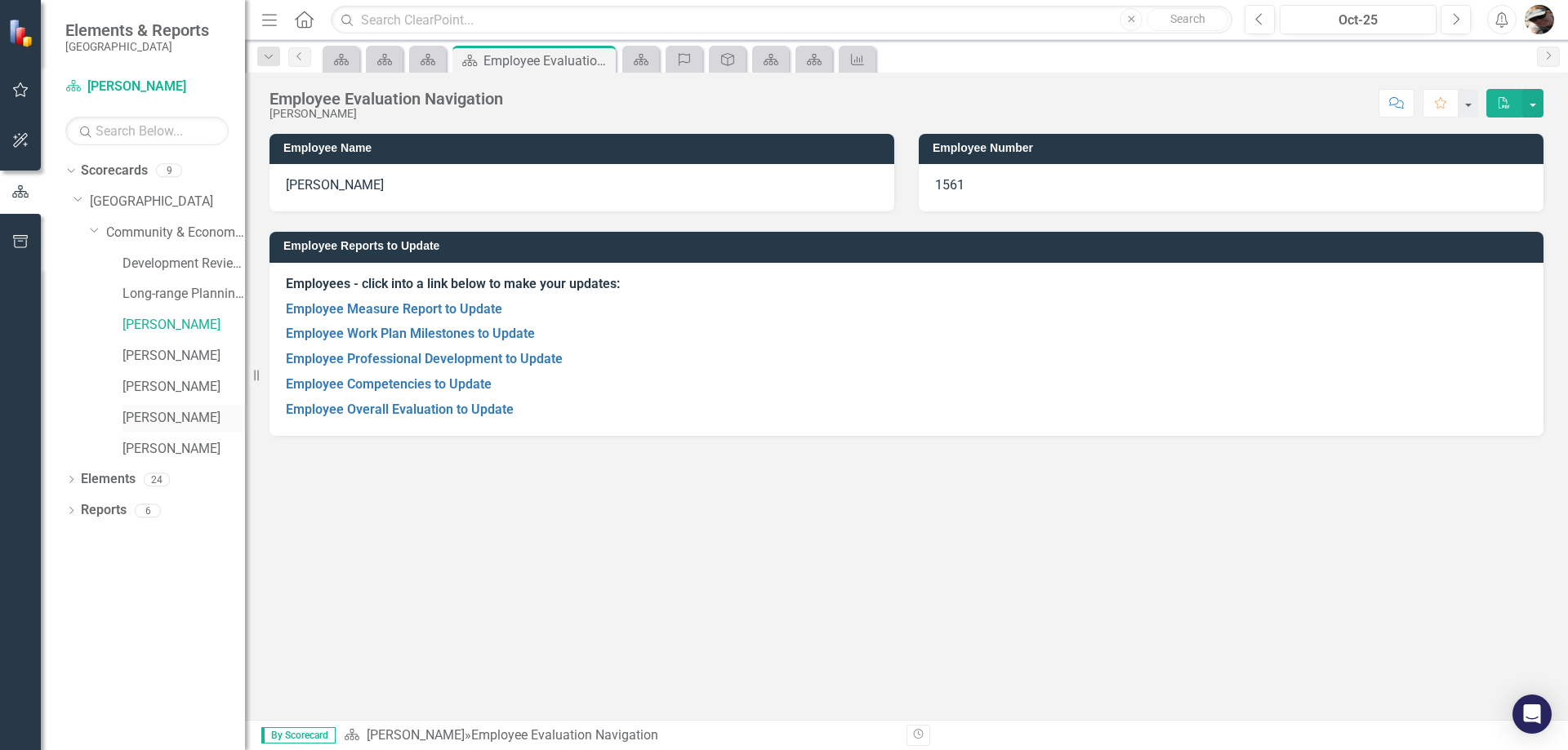
click at [158, 419] on link "[PERSON_NAME]" at bounding box center [184, 418] width 123 height 19
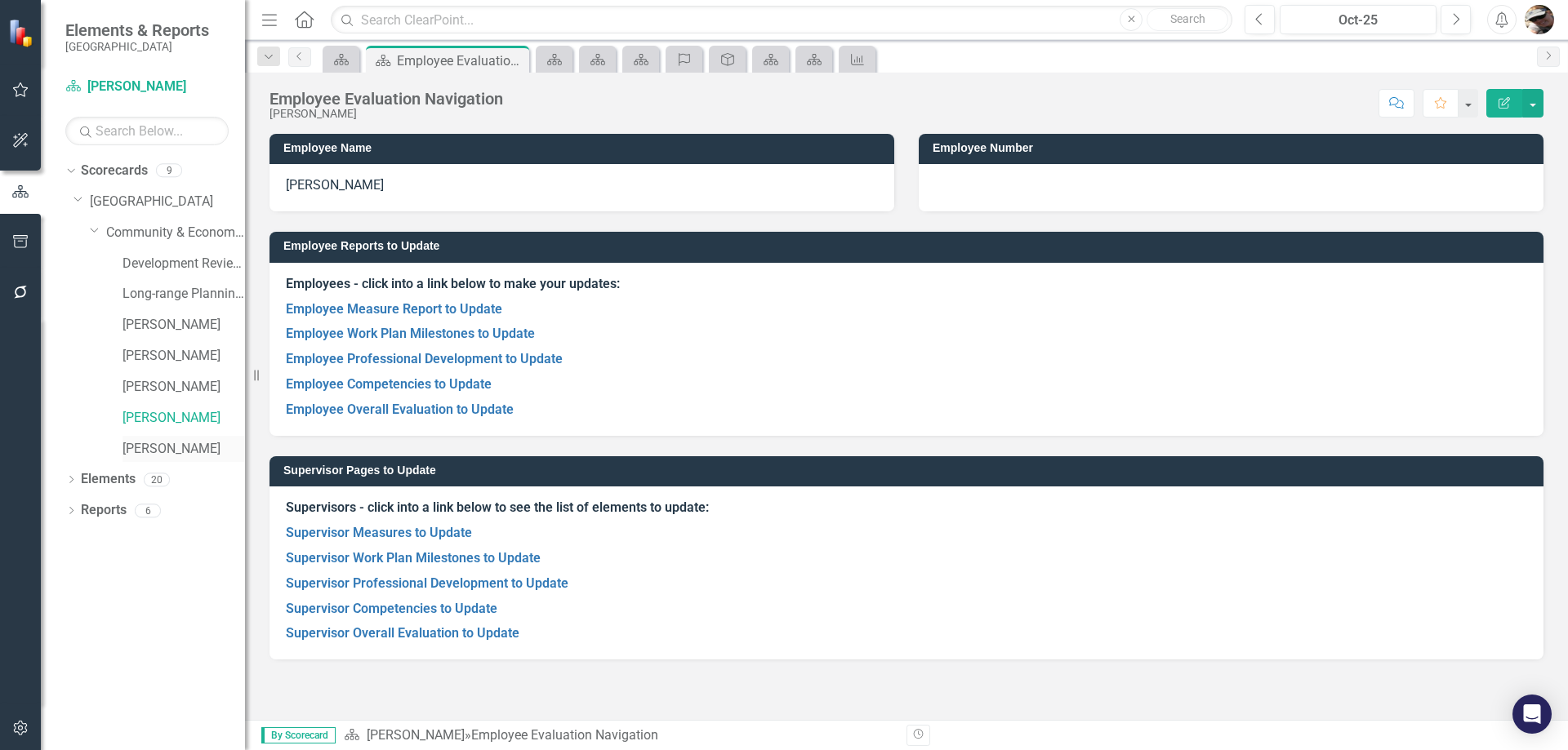
click at [146, 451] on link "[PERSON_NAME]" at bounding box center [184, 449] width 123 height 19
click at [431, 409] on link "Employee Overall Evaluation to Update" at bounding box center [399, 409] width 228 height 15
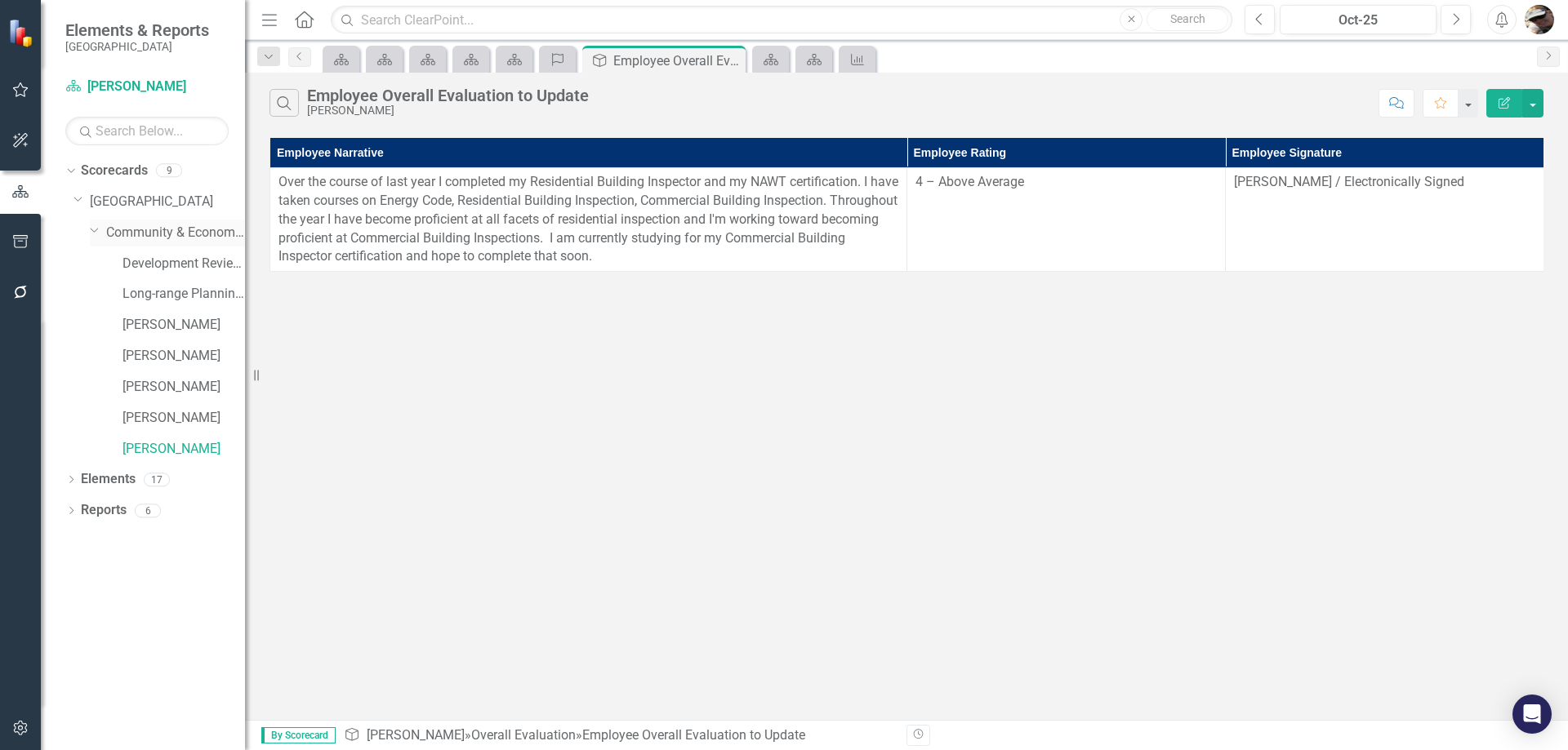
click at [150, 238] on link "Community & Economic Development Department" at bounding box center [176, 233] width 139 height 19
